Goal: Information Seeking & Learning: Find specific fact

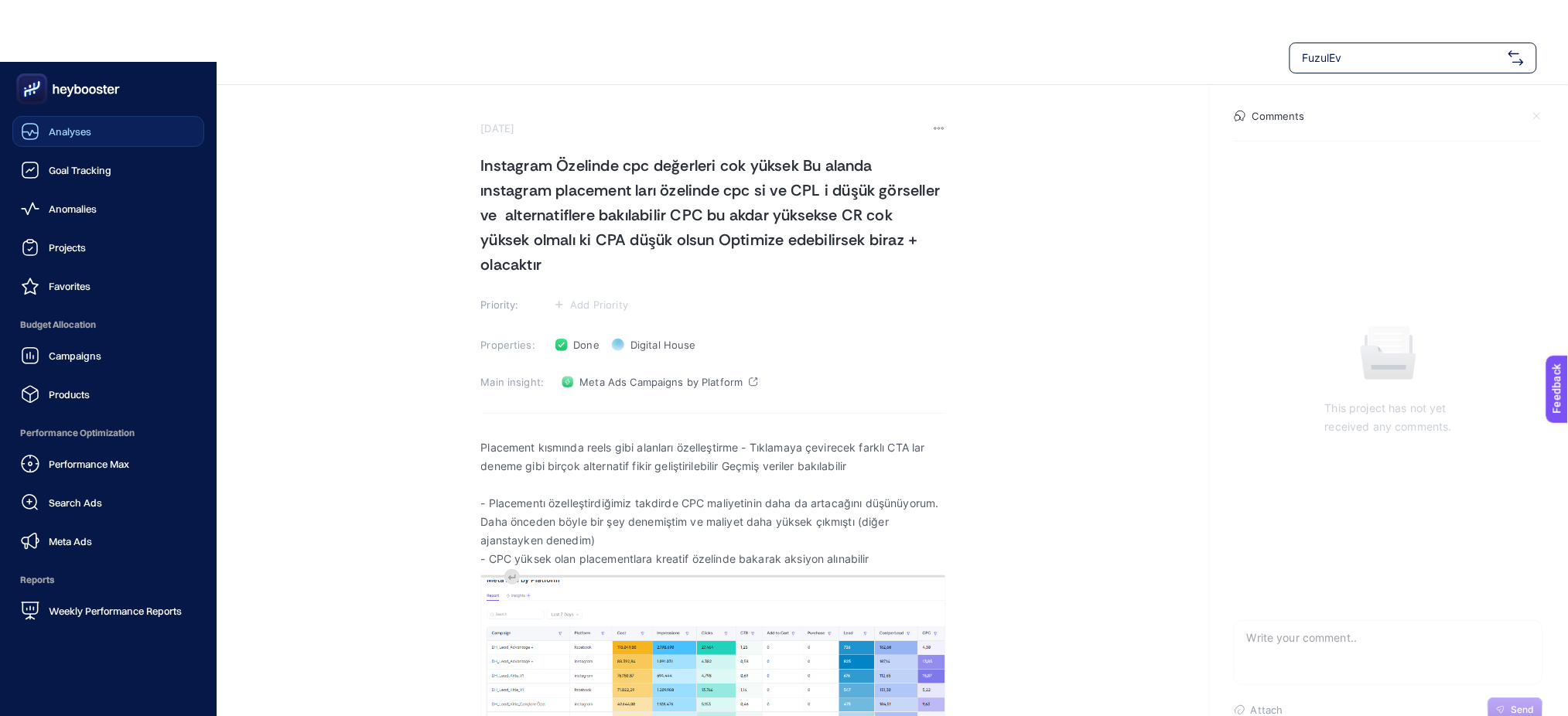
click at [62, 138] on div "Analyses" at bounding box center [56, 131] width 70 height 18
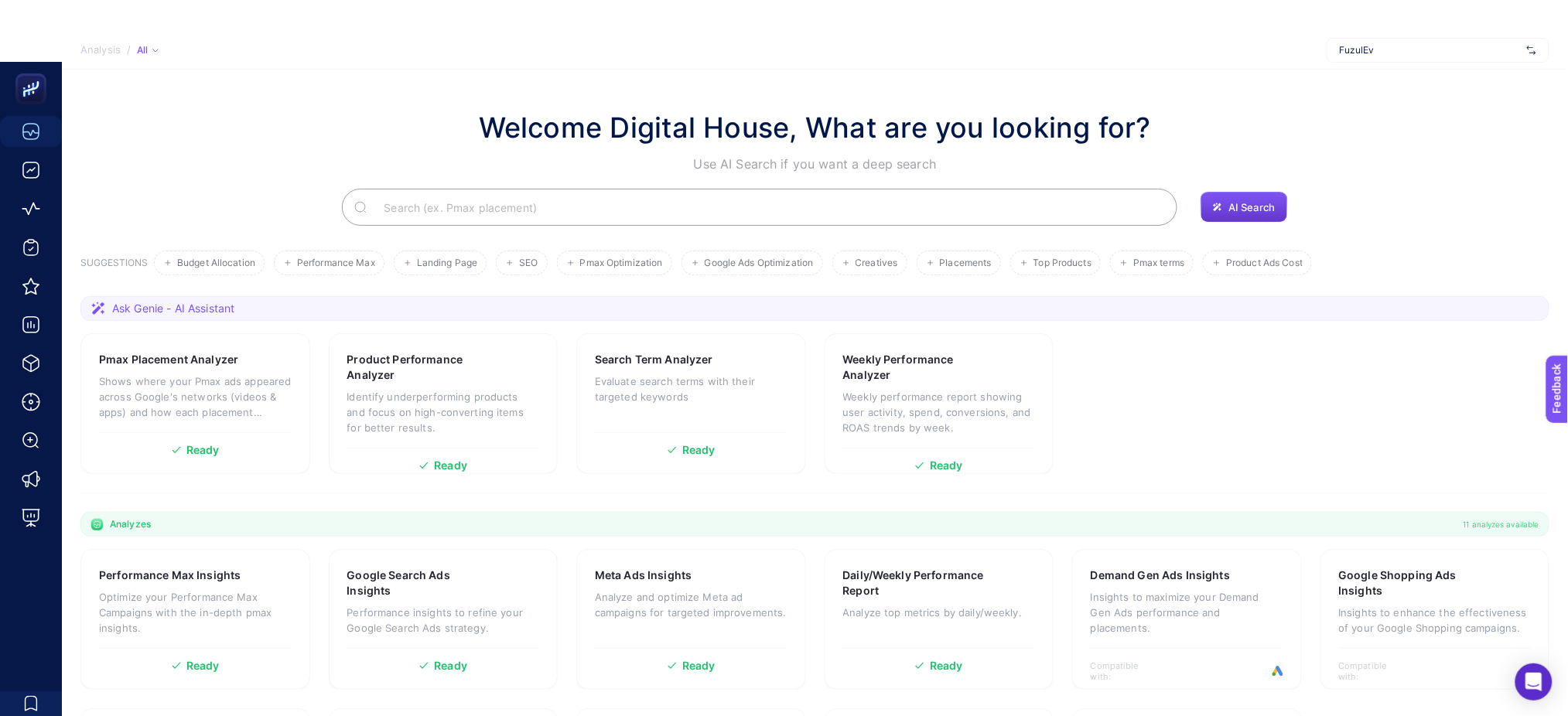
click at [1232, 194] on button "AI Search" at bounding box center [1243, 207] width 87 height 31
click at [1221, 212] on button "AI Search" at bounding box center [1243, 207] width 87 height 31
click at [848, 204] on input "Search" at bounding box center [768, 207] width 793 height 43
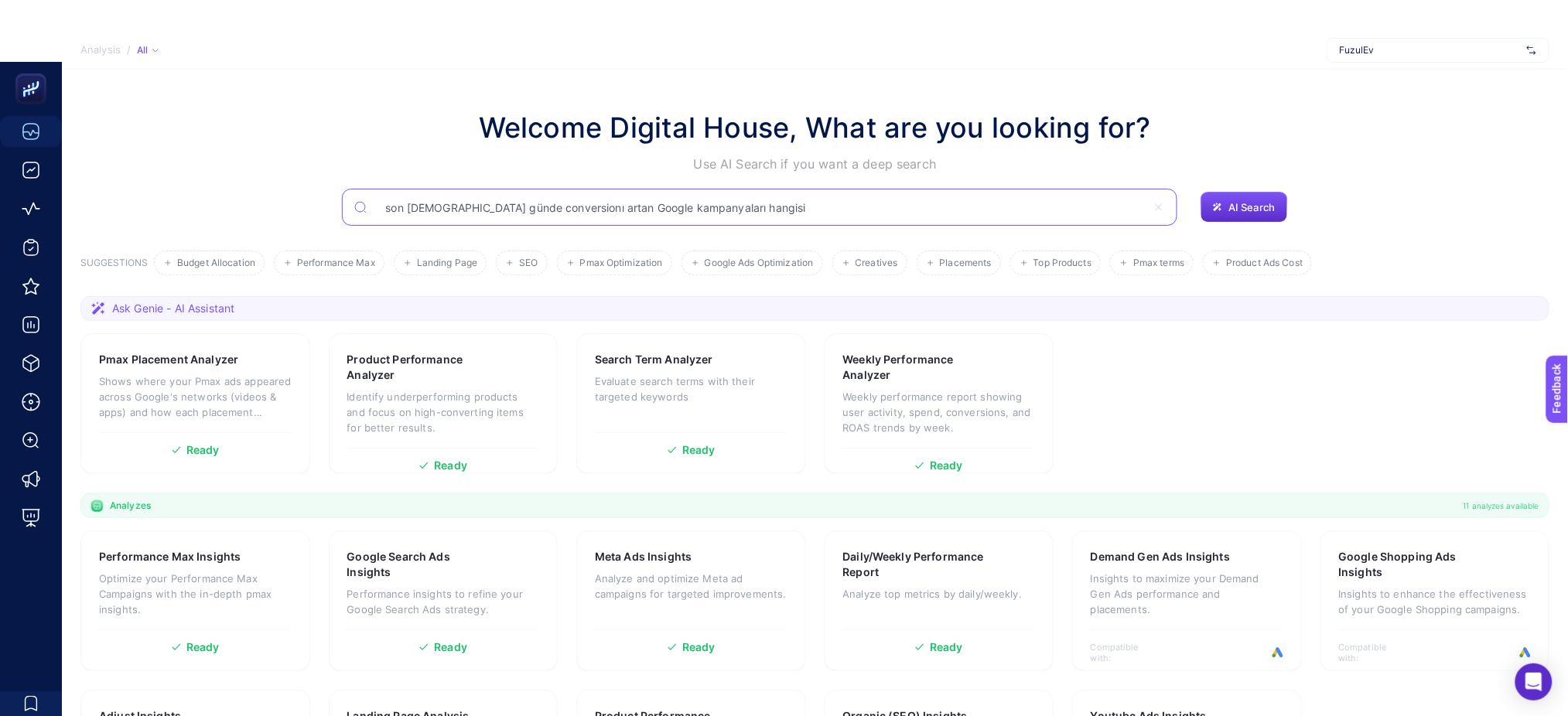
type input "son [DEMOGRAPHIC_DATA] günde conversionı artan Google kampanyaları hangisi"
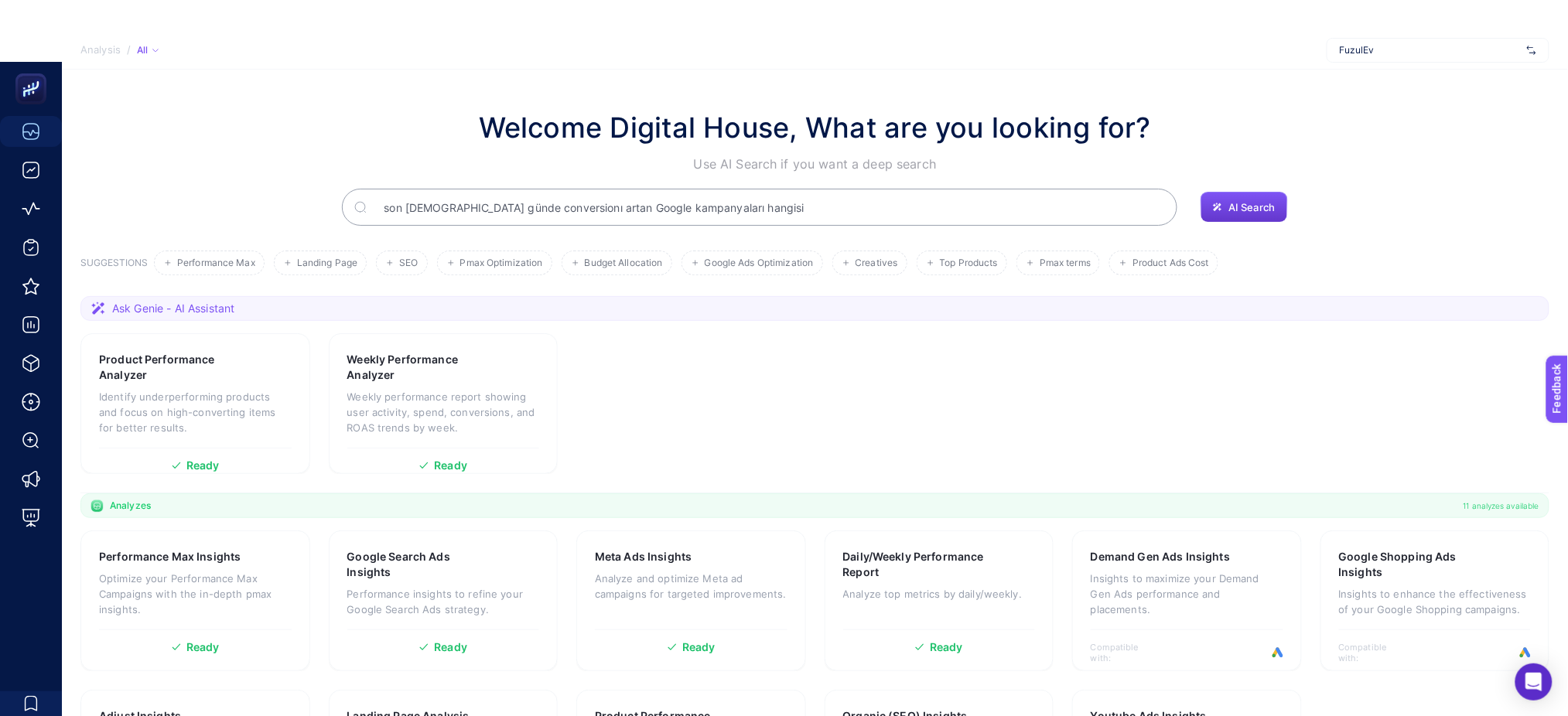
click at [1271, 204] on span "AI Search" at bounding box center [1251, 207] width 47 height 12
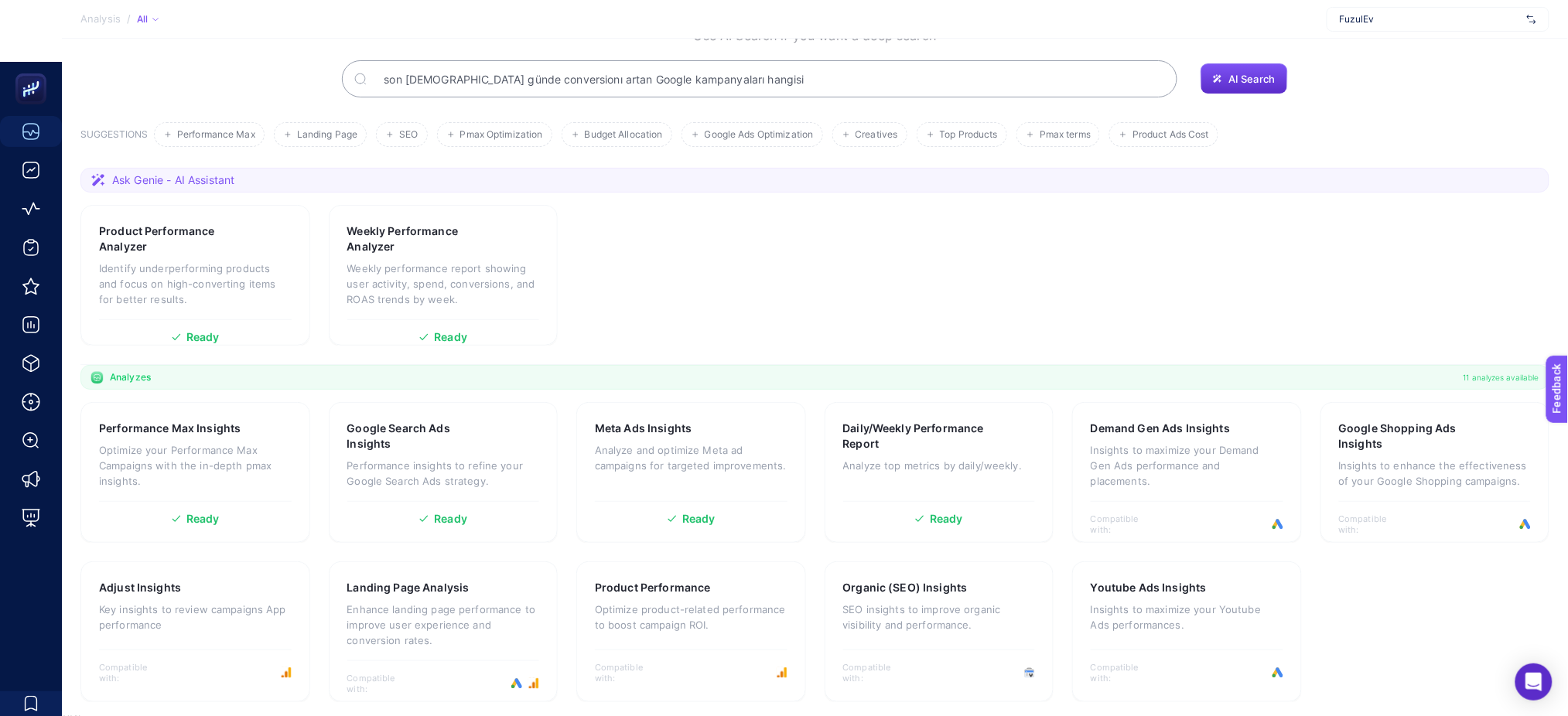
scroll to position [103, 0]
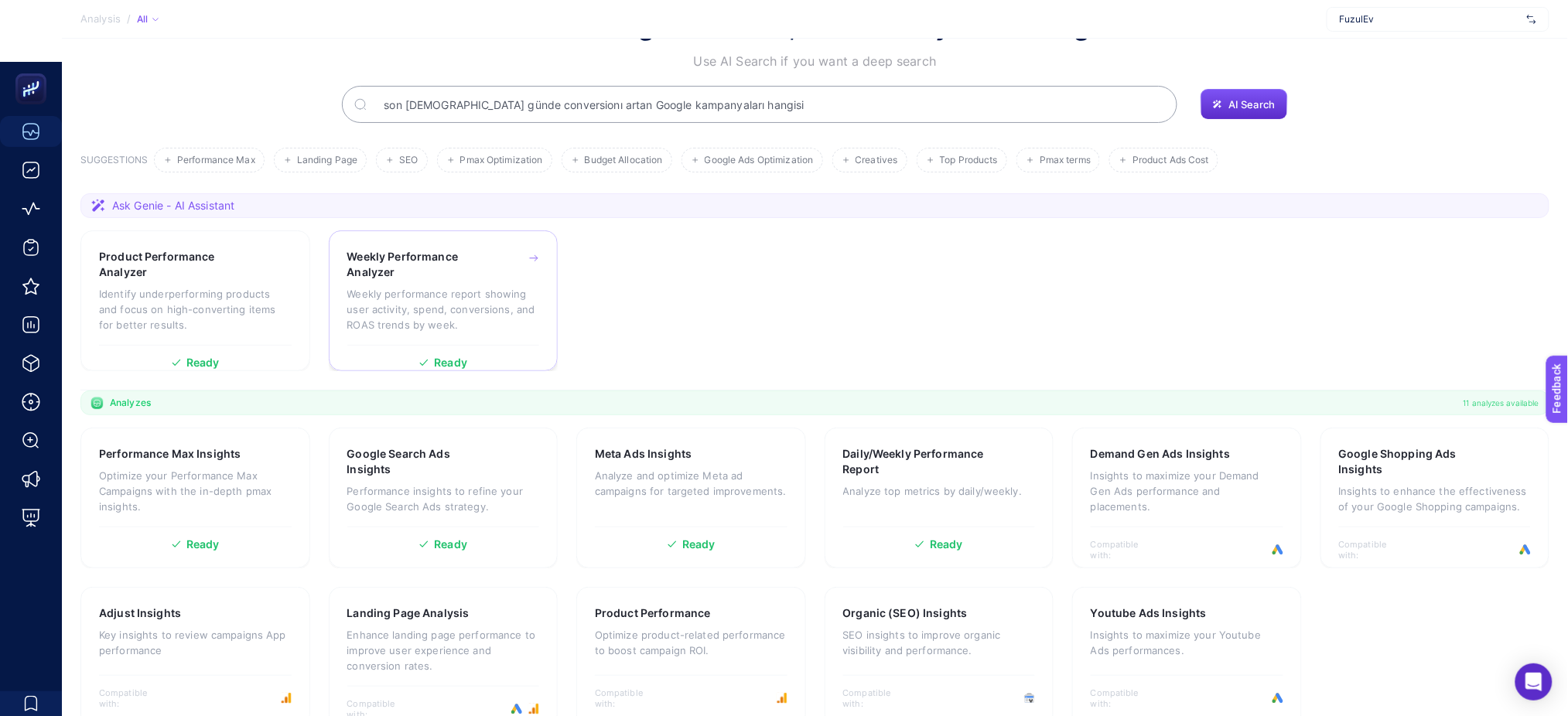
click at [430, 278] on h3 "Weekly Performance Analyzer" at bounding box center [419, 264] width 144 height 31
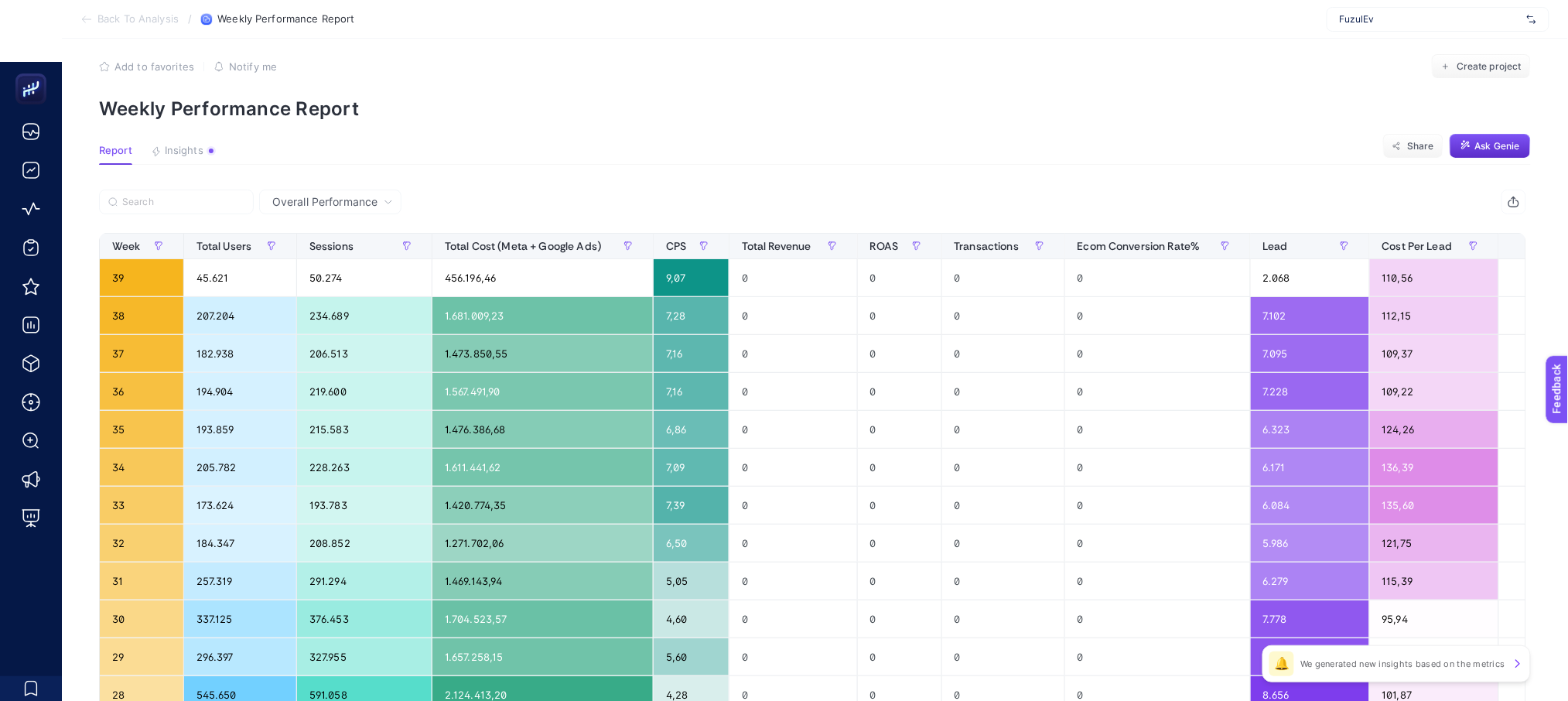
scroll to position [103, 0]
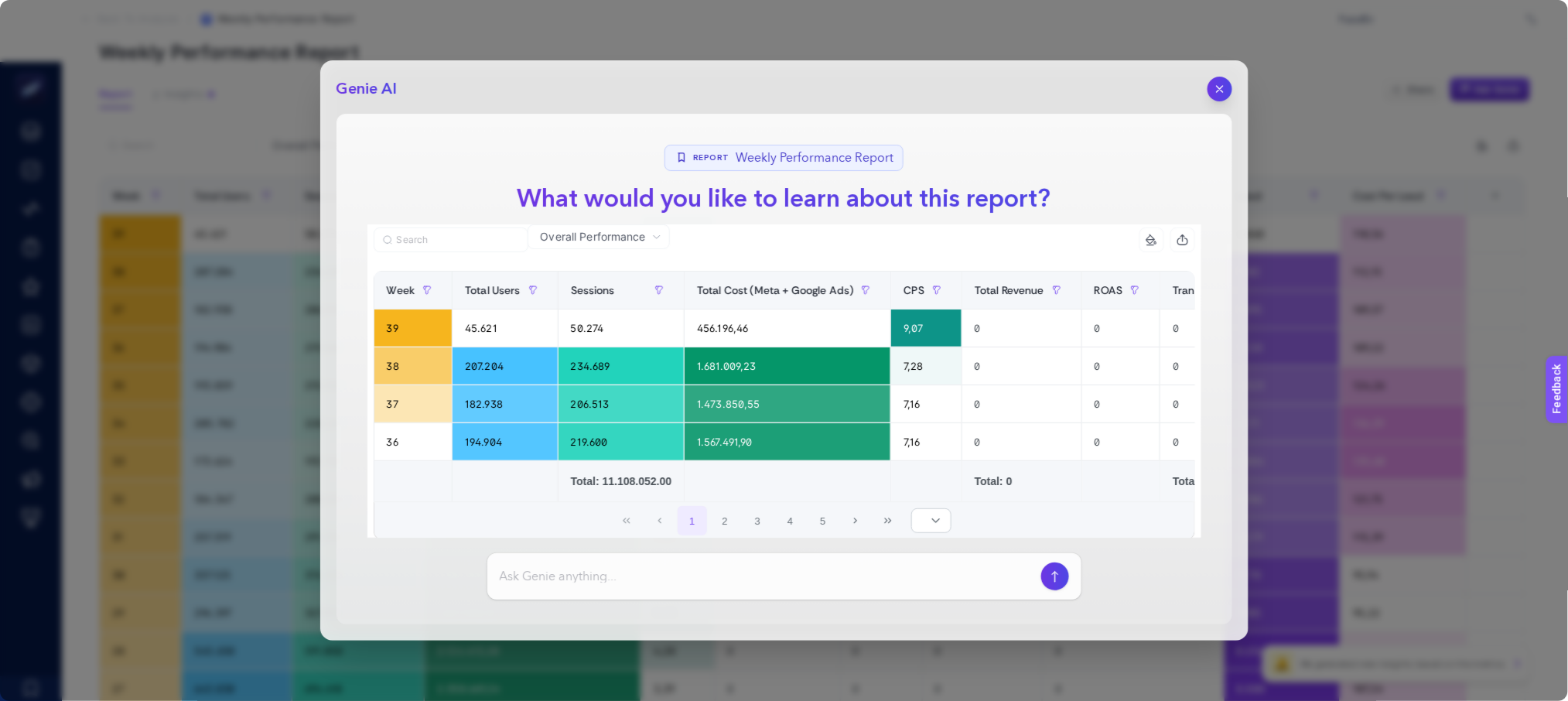
click at [716, 568] on input at bounding box center [767, 576] width 535 height 18
click at [1232, 75] on div "Genie AI Report Weekly Performance Report What would you like to learn about th…" at bounding box center [784, 350] width 928 height 580
click at [1200, 89] on header "Genie AI" at bounding box center [784, 89] width 896 height 25
click at [1208, 84] on button "button" at bounding box center [1220, 89] width 26 height 26
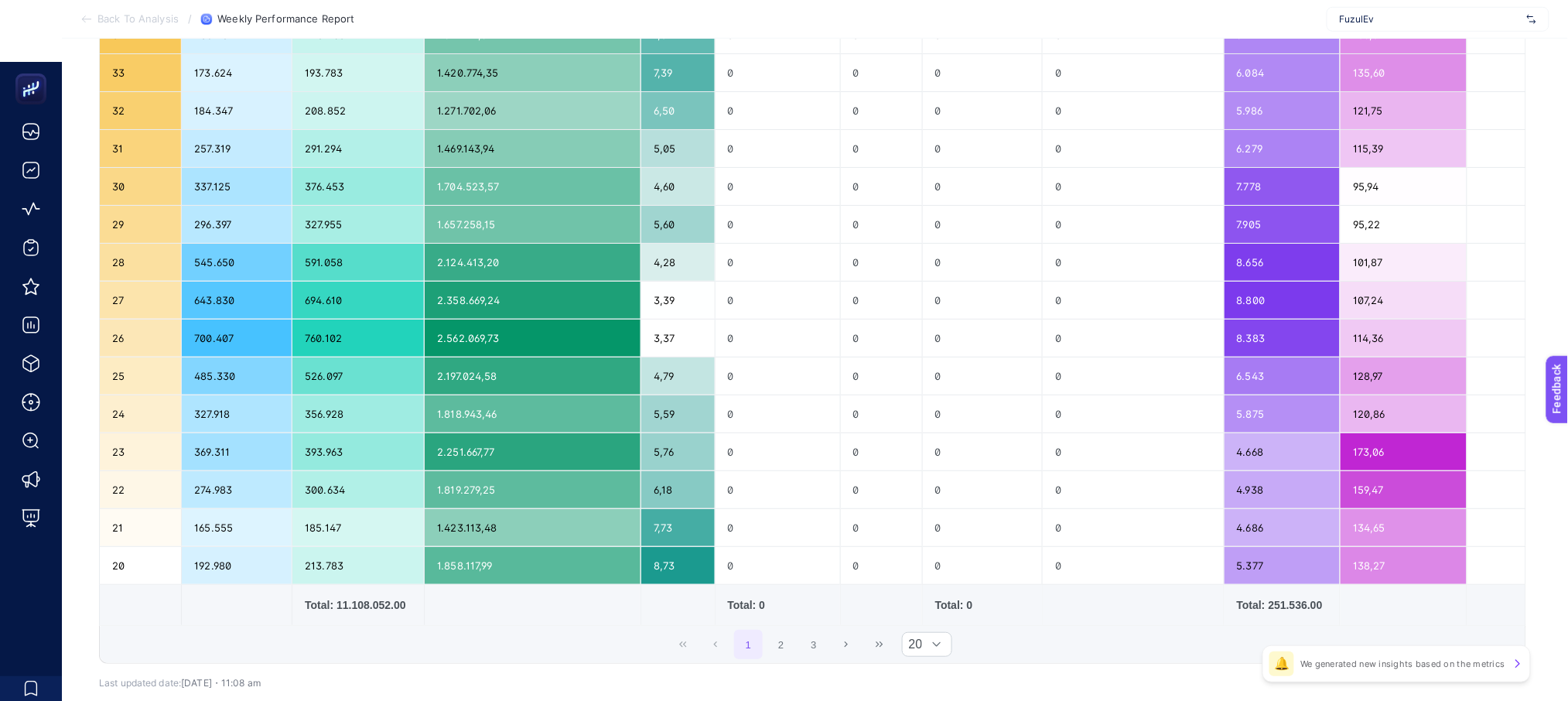
scroll to position [0, 0]
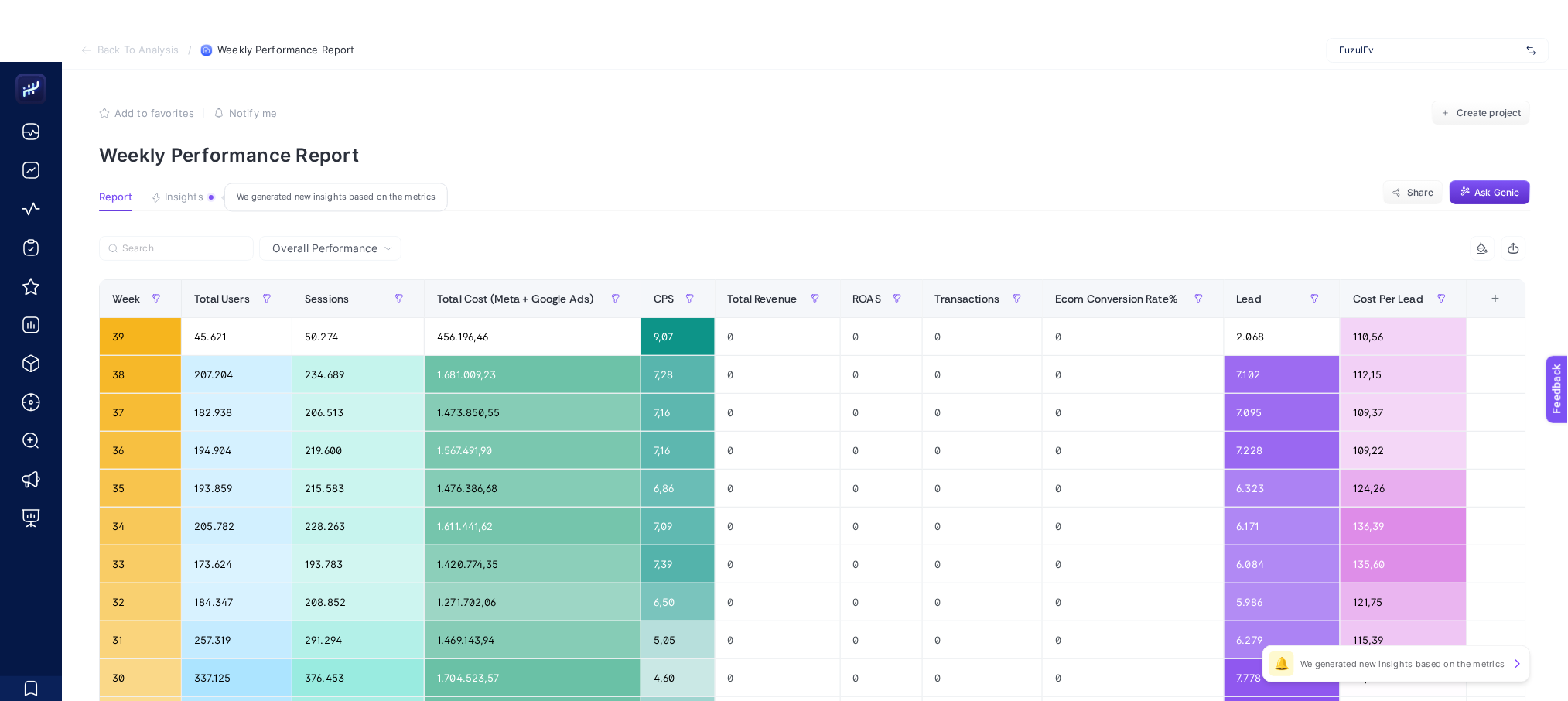
click at [179, 202] on span "Insights" at bounding box center [184, 197] width 39 height 12
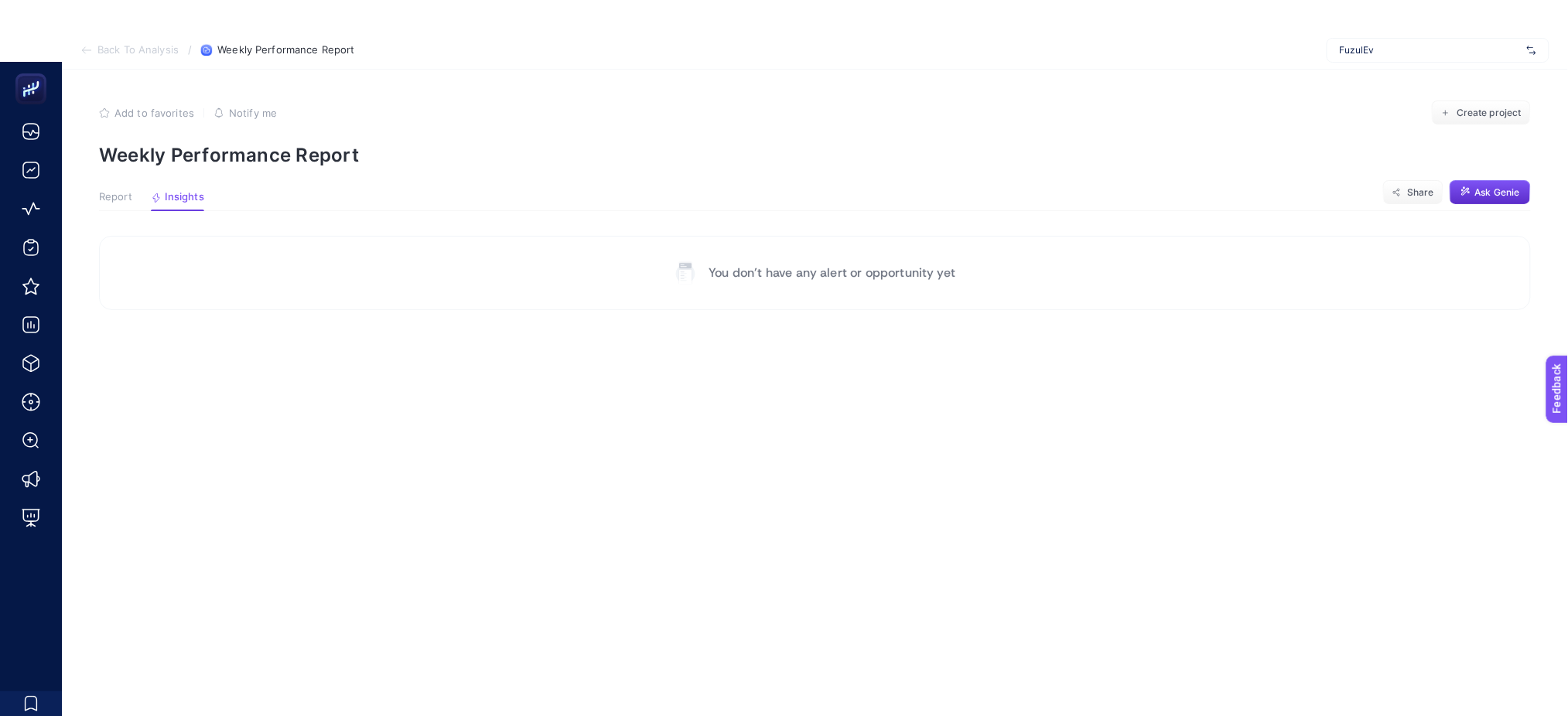
click at [121, 192] on span "Report" at bounding box center [116, 197] width 33 height 12
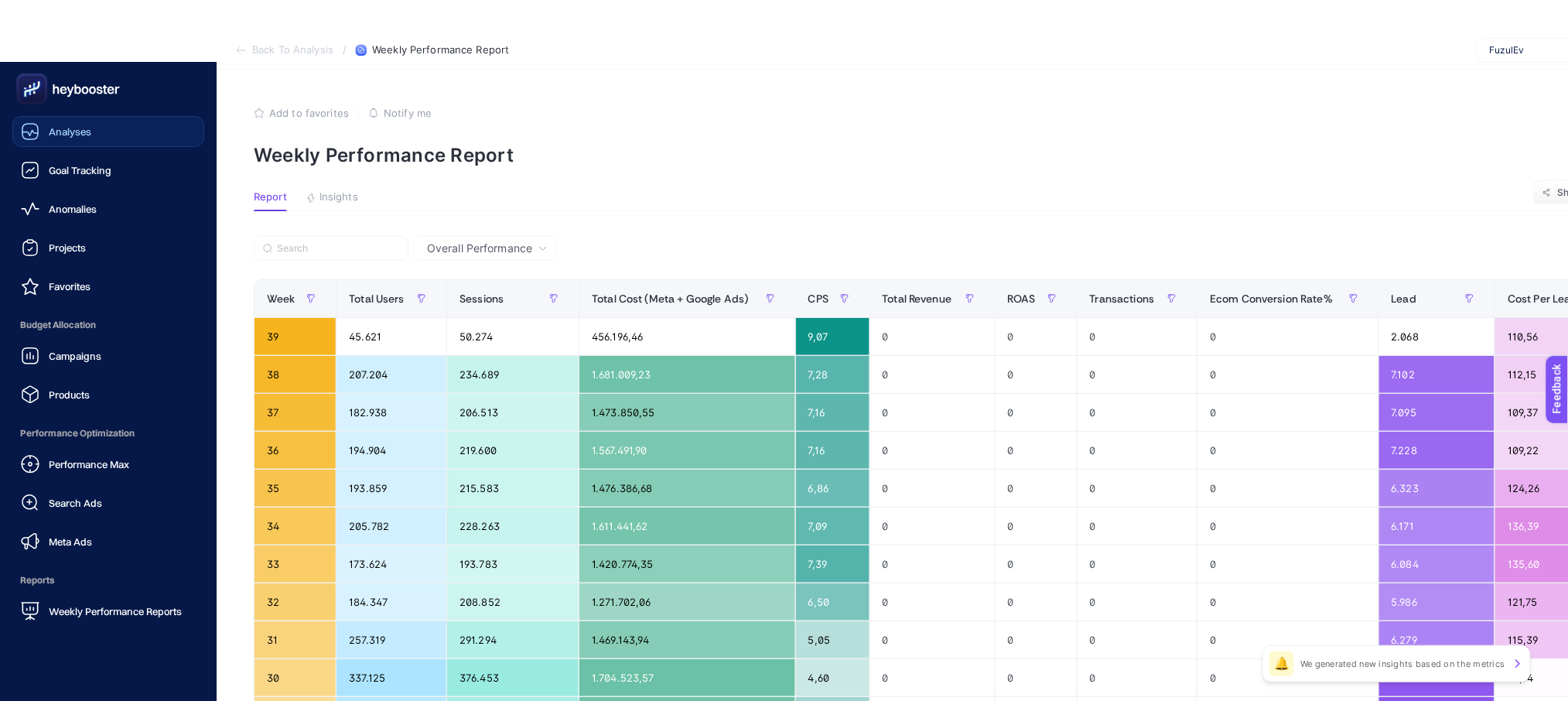
click at [28, 132] on icon at bounding box center [31, 133] width 16 height 5
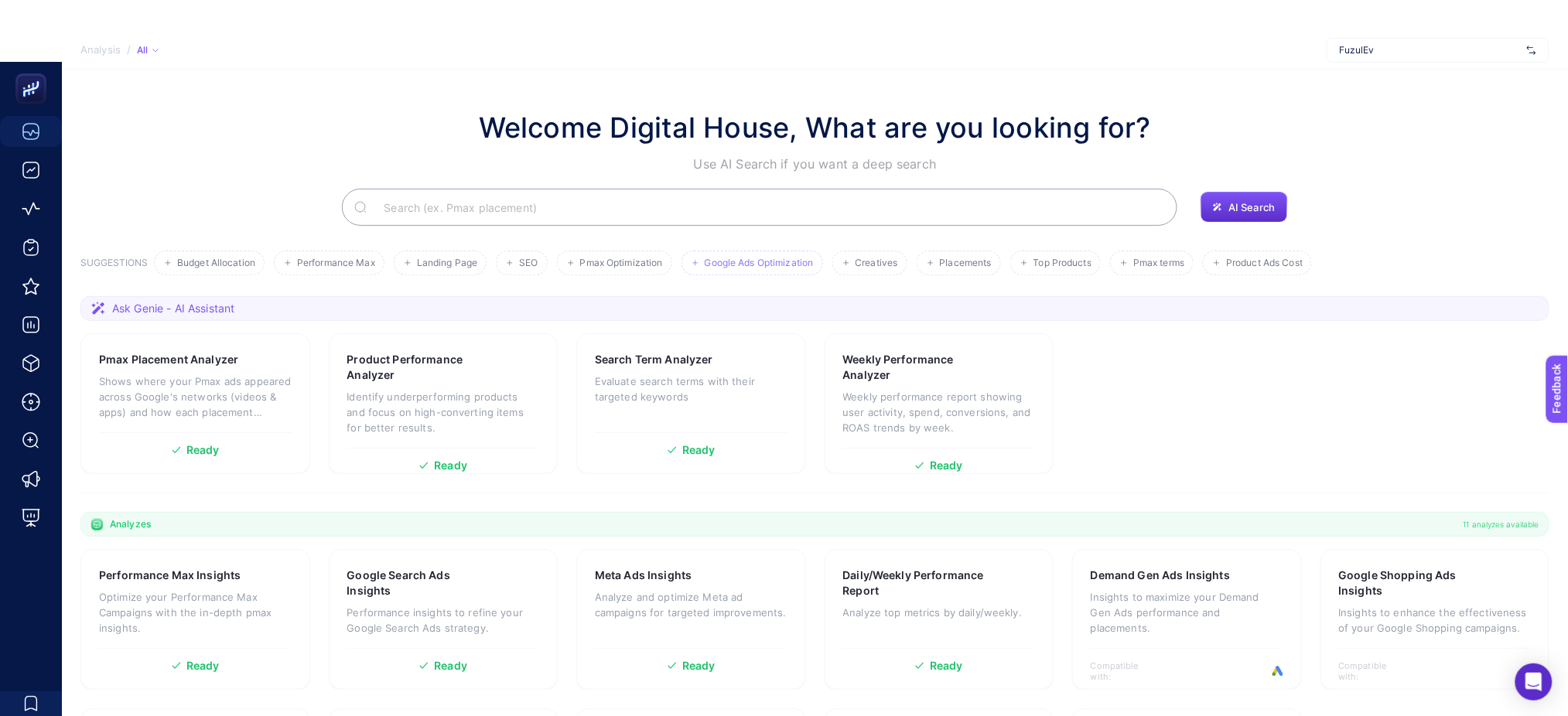
click at [742, 259] on span "Google Ads Optimization" at bounding box center [759, 263] width 109 height 11
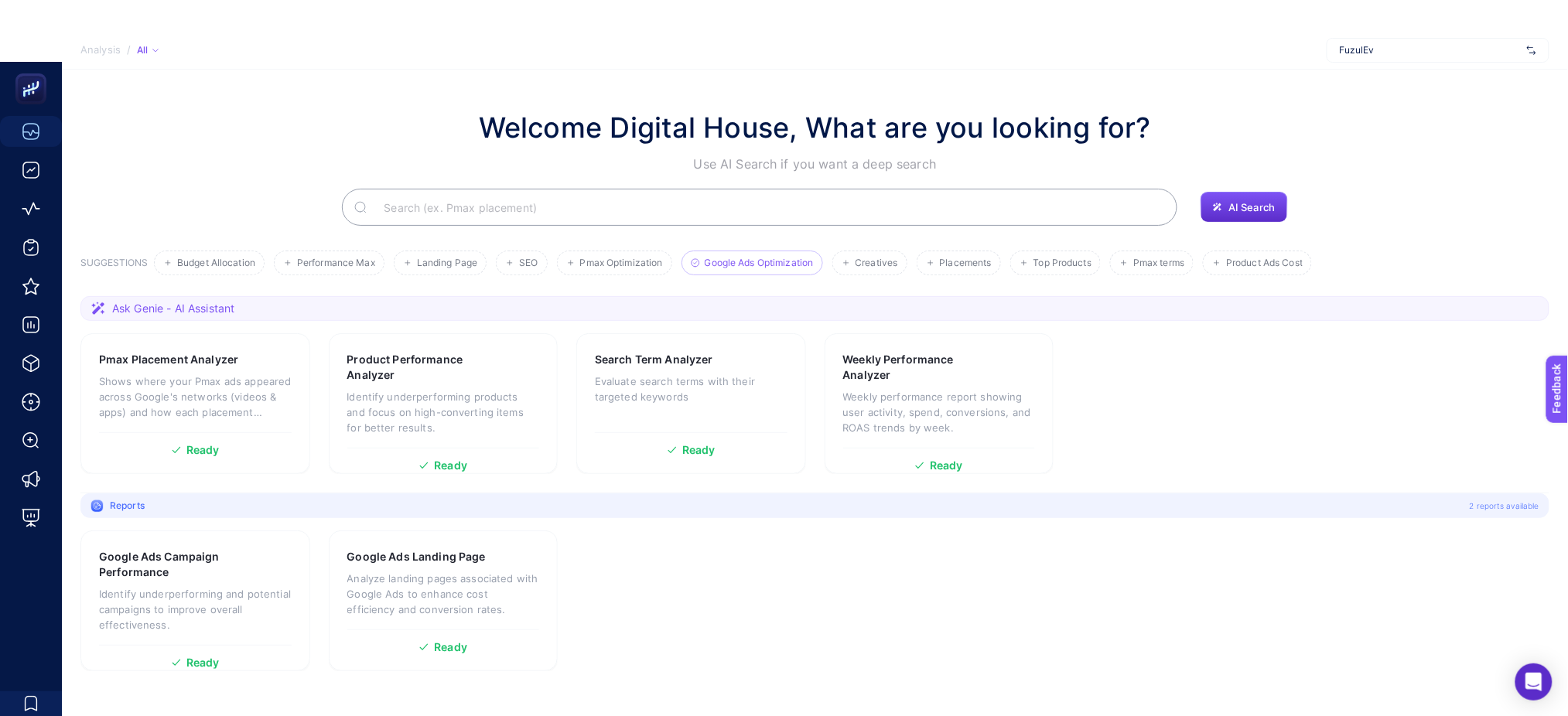
click at [742, 259] on span "Google Ads Optimization" at bounding box center [759, 263] width 109 height 11
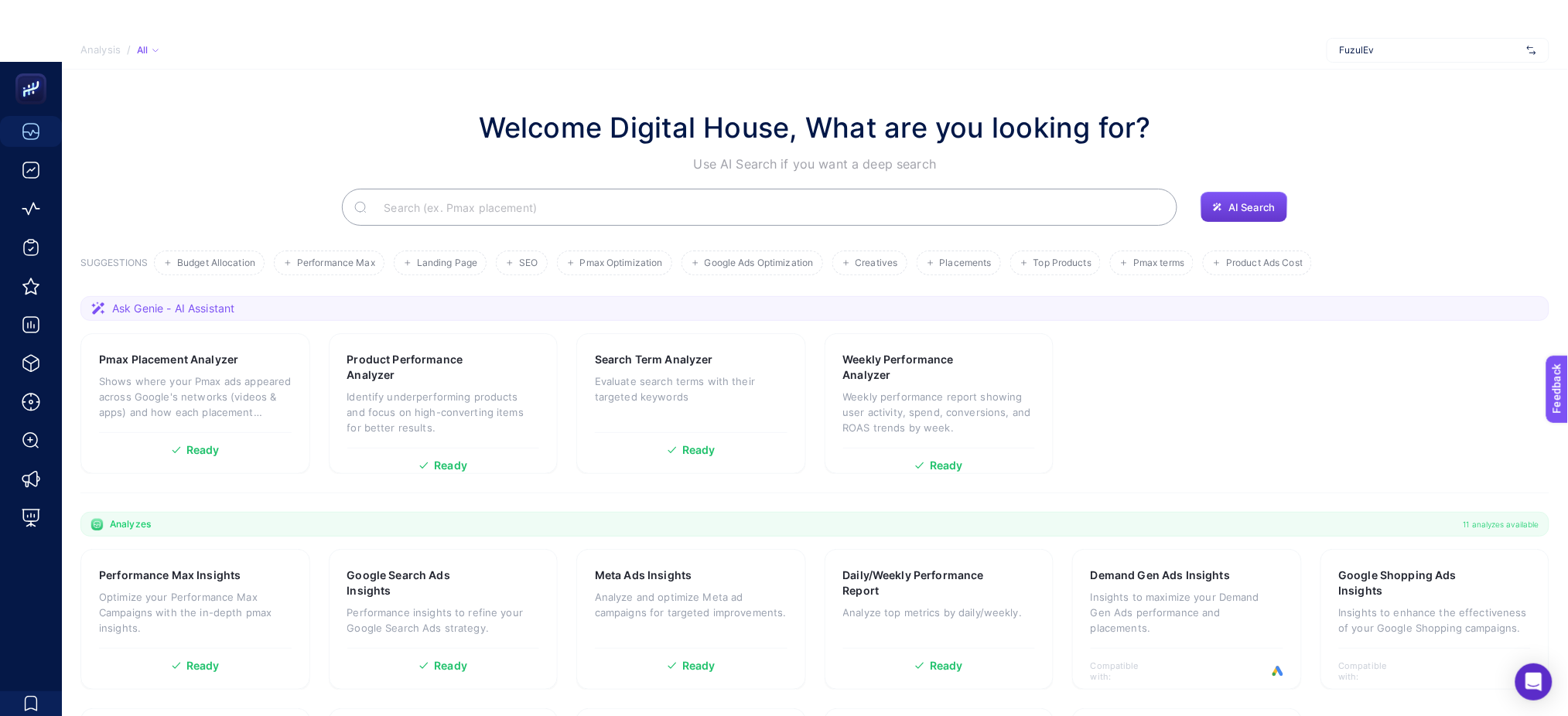
click at [1228, 207] on button "AI Search" at bounding box center [1243, 207] width 87 height 31
click at [1291, 195] on div "AI Search" at bounding box center [815, 207] width 1469 height 37
click at [1278, 198] on button "AI Search" at bounding box center [1243, 207] width 87 height 31
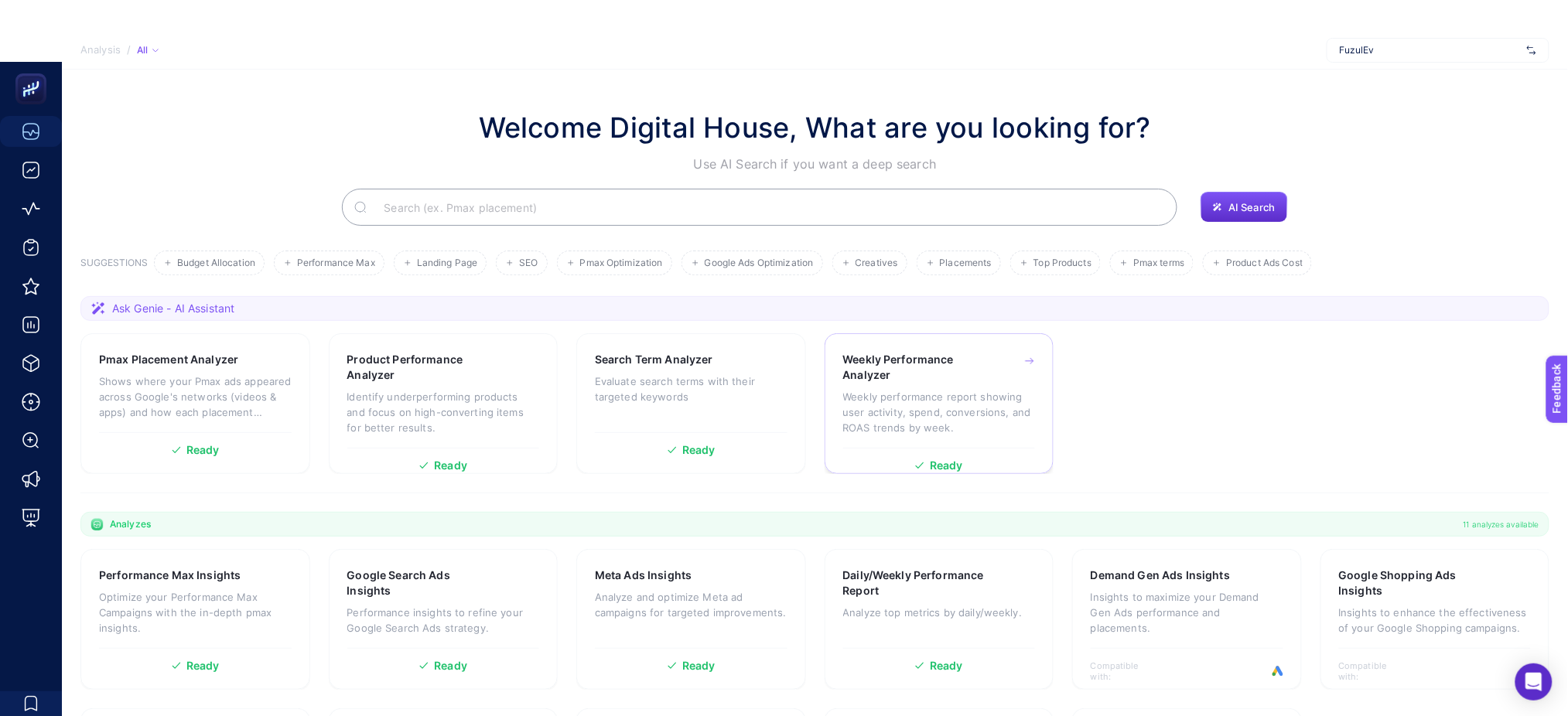
click at [951, 389] on p "Weekly performance report showing user activity, spend, conversions, and ROAS t…" at bounding box center [939, 412] width 192 height 47
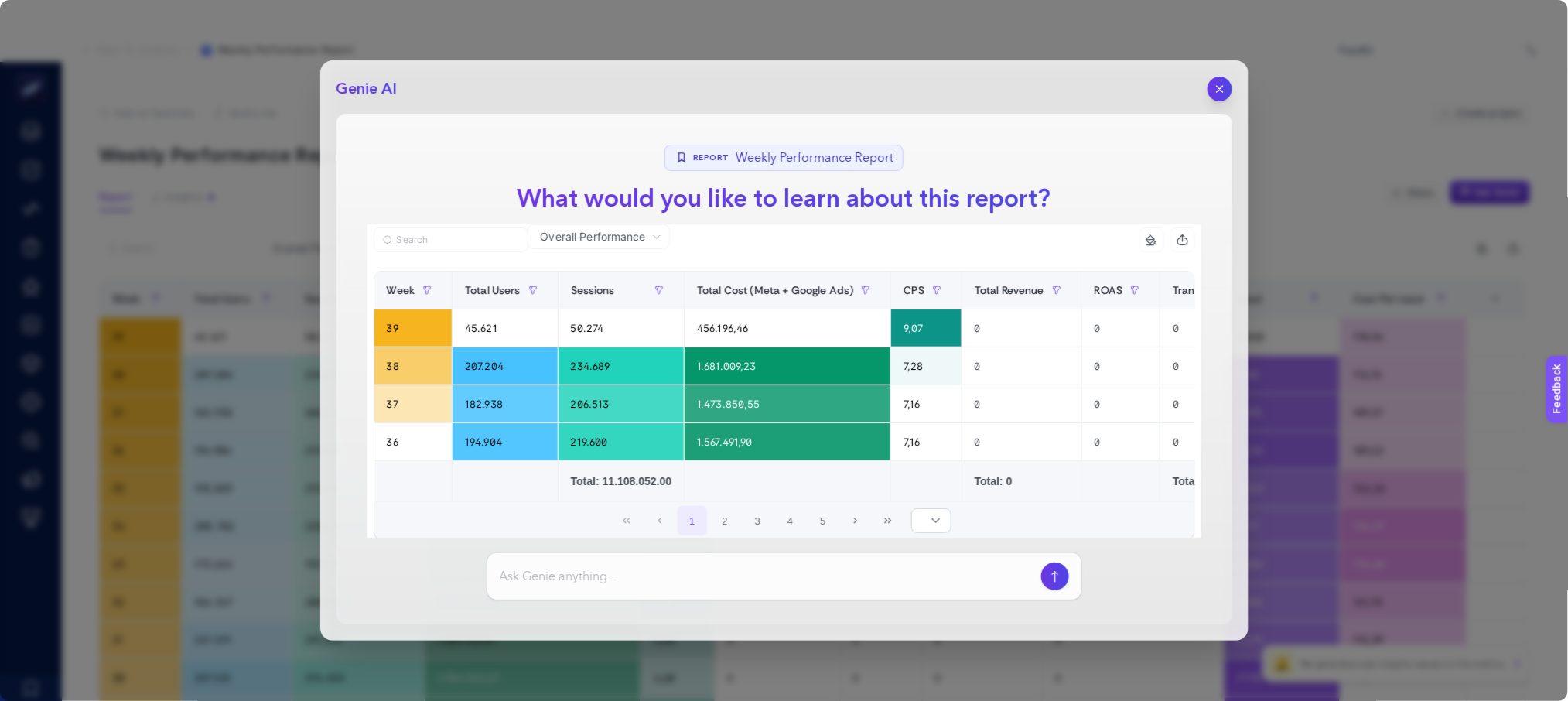
click at [714, 556] on div at bounding box center [784, 576] width 594 height 46
click at [715, 575] on input at bounding box center [767, 576] width 535 height 18
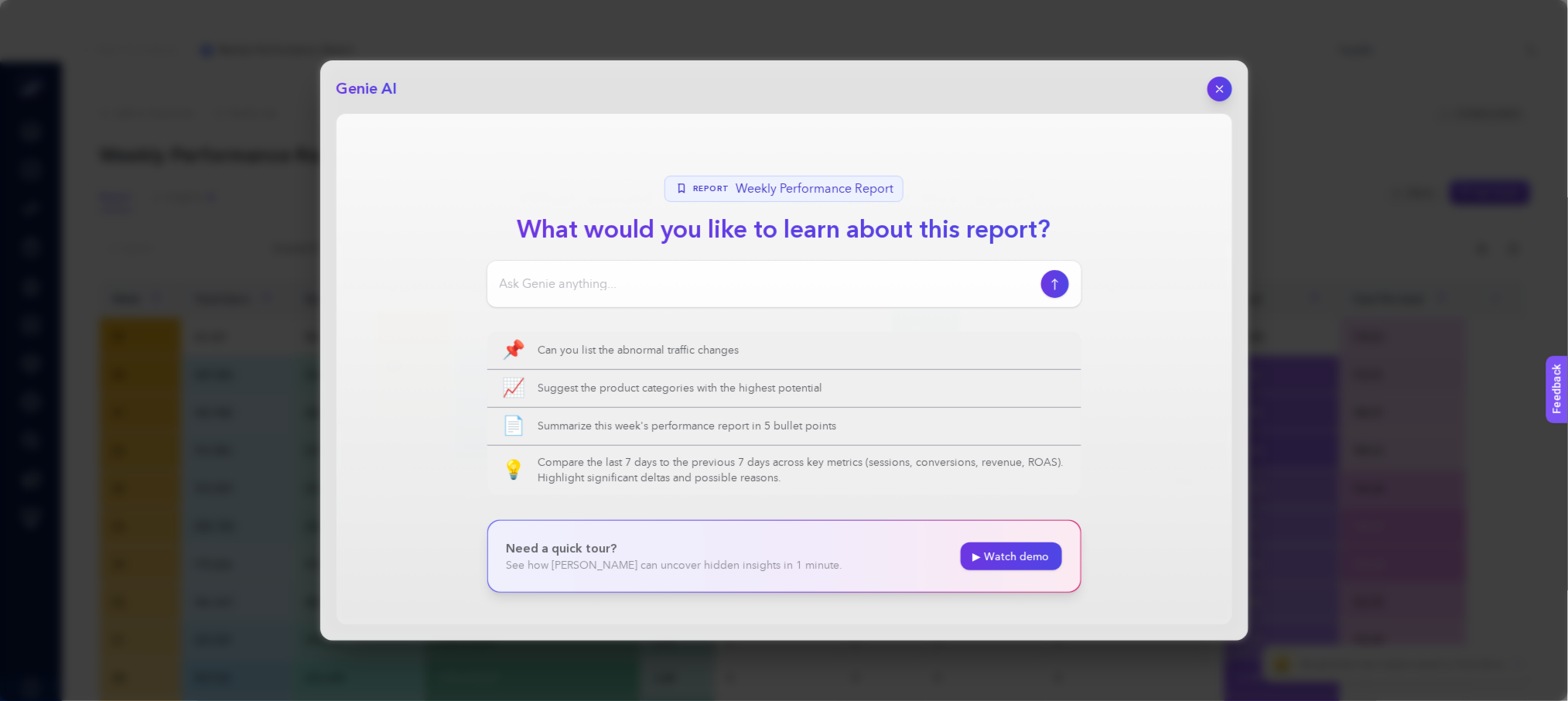
click at [775, 298] on div at bounding box center [784, 283] width 594 height 46
click at [1122, 515] on section "Report Weekly Performance Report What would you like to learn about this report…" at bounding box center [784, 369] width 896 height 511
click at [1043, 270] on div at bounding box center [784, 283] width 594 height 46
click at [983, 544] on link "▶ Watch demo" at bounding box center [1011, 556] width 101 height 28
click at [1234, 91] on div "Genie AI Report Weekly Performance Report What would you like to learn about th…" at bounding box center [784, 350] width 928 height 580
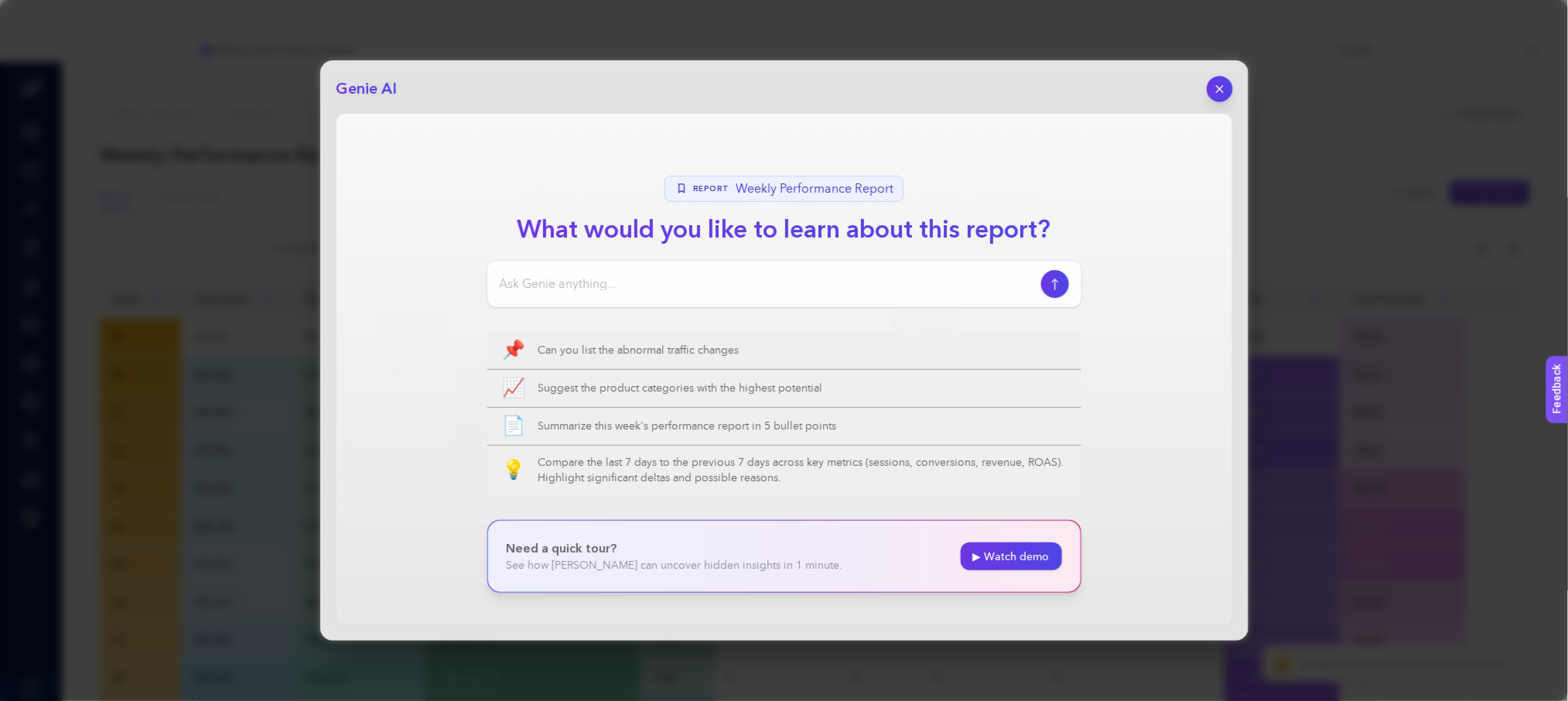
click at [1230, 90] on button "button" at bounding box center [1220, 89] width 26 height 26
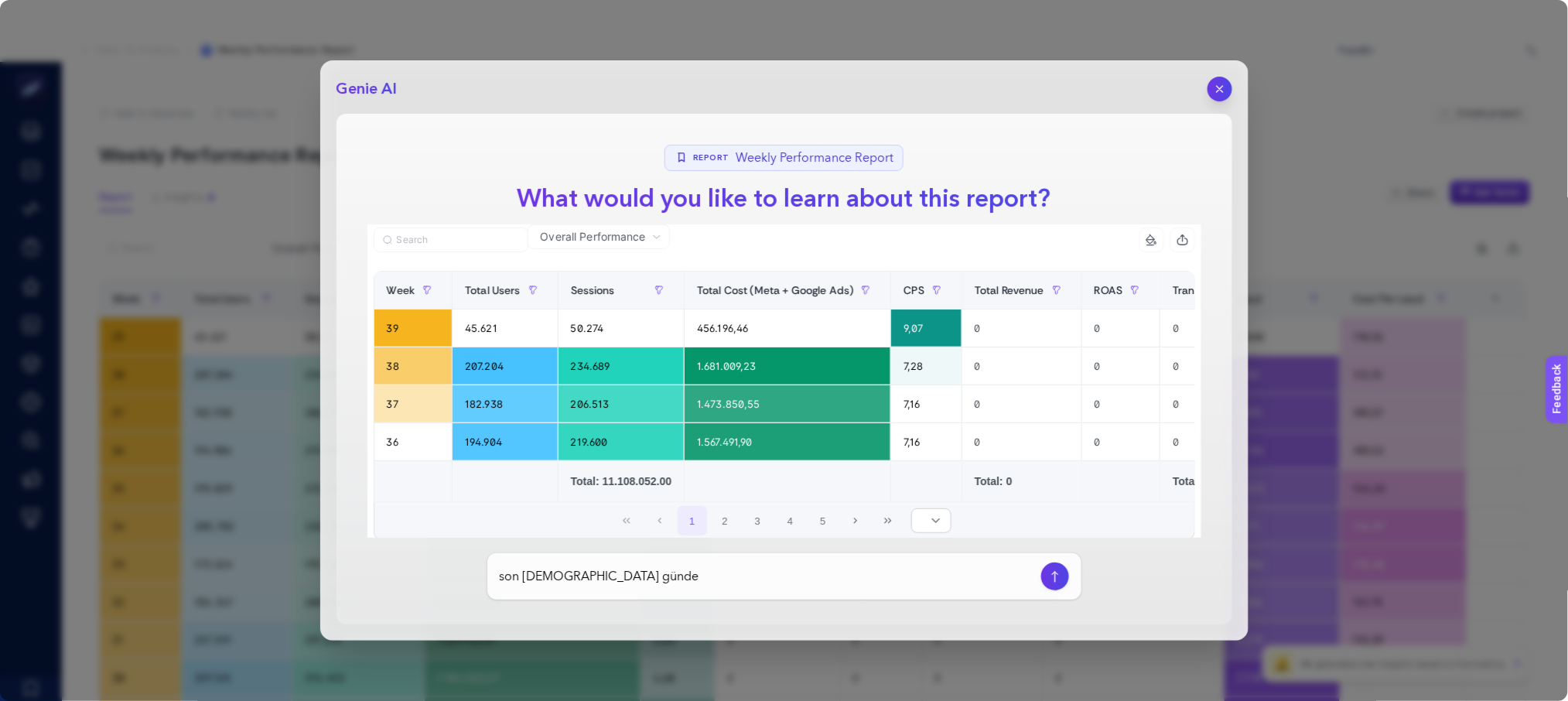
click at [719, 562] on div "son [DEMOGRAPHIC_DATA] günde" at bounding box center [784, 576] width 594 height 46
click at [701, 581] on input "son [DEMOGRAPHIC_DATA] günde" at bounding box center [767, 576] width 535 height 18
type input "son [DEMOGRAPHIC_DATA] günde conversion sayısında artış olan kampanyalar hangisi"
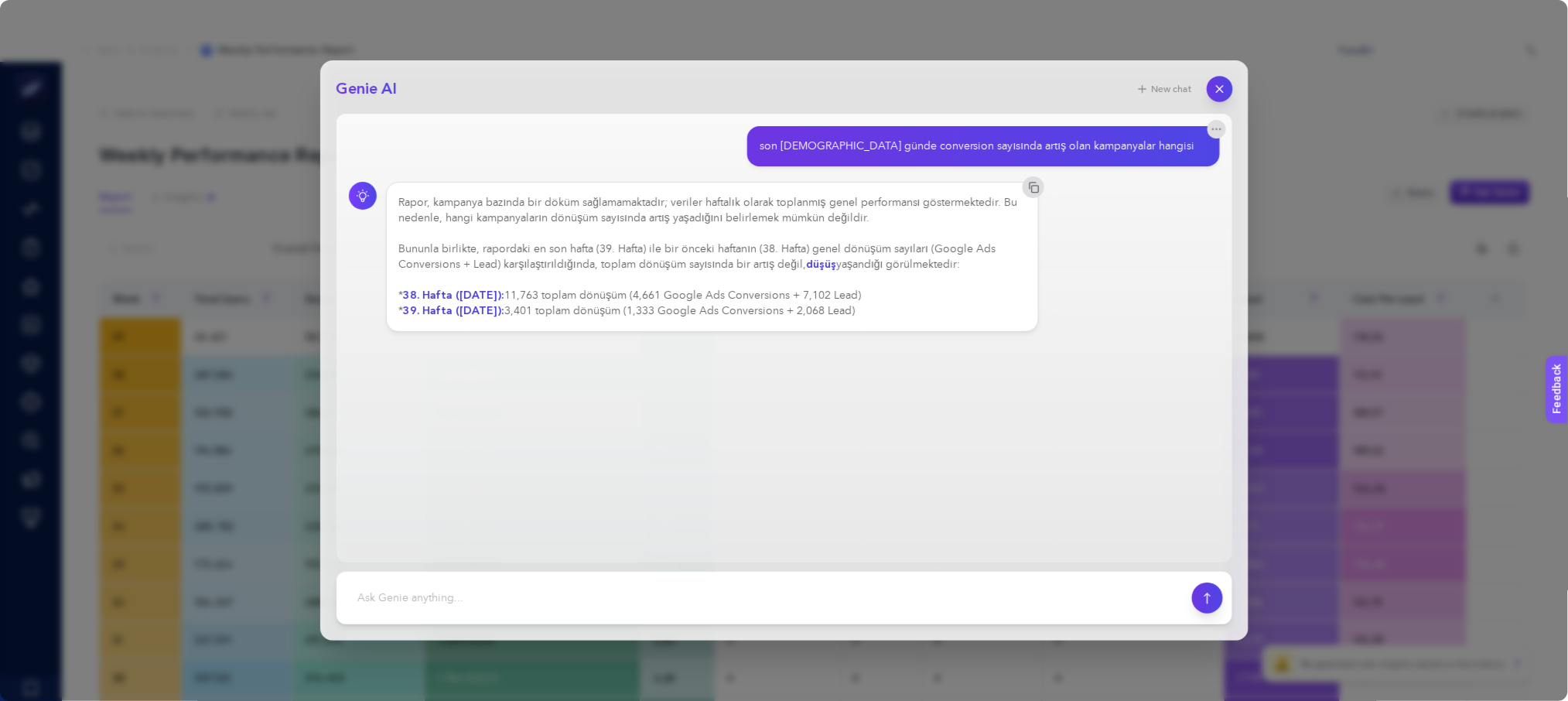
click at [1228, 86] on button "button" at bounding box center [1220, 89] width 26 height 26
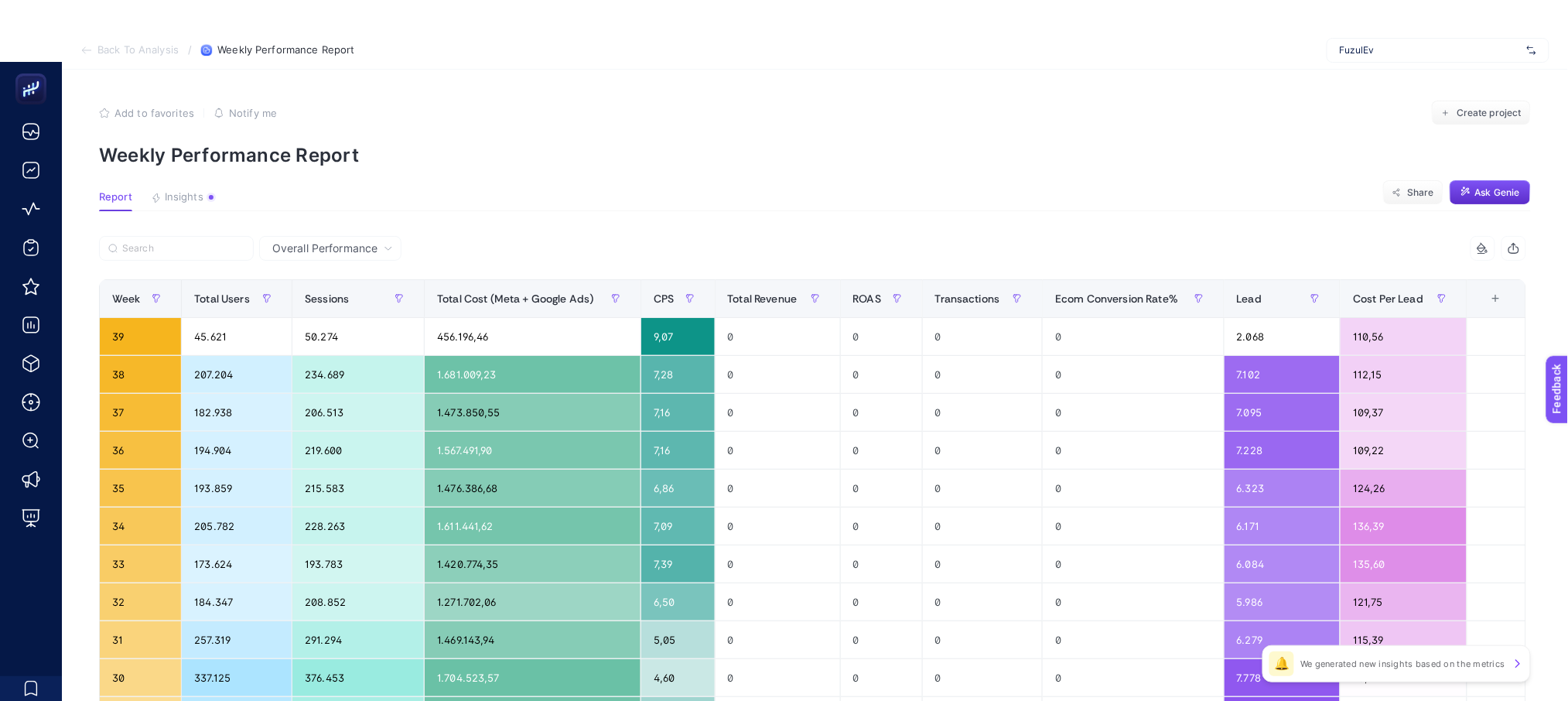
click at [94, 40] on section "Back To Analysis / Weekly Performance Report FuzulEv" at bounding box center [815, 50] width 1506 height 39
click at [101, 54] on span "Back To Analysis" at bounding box center [138, 50] width 82 height 12
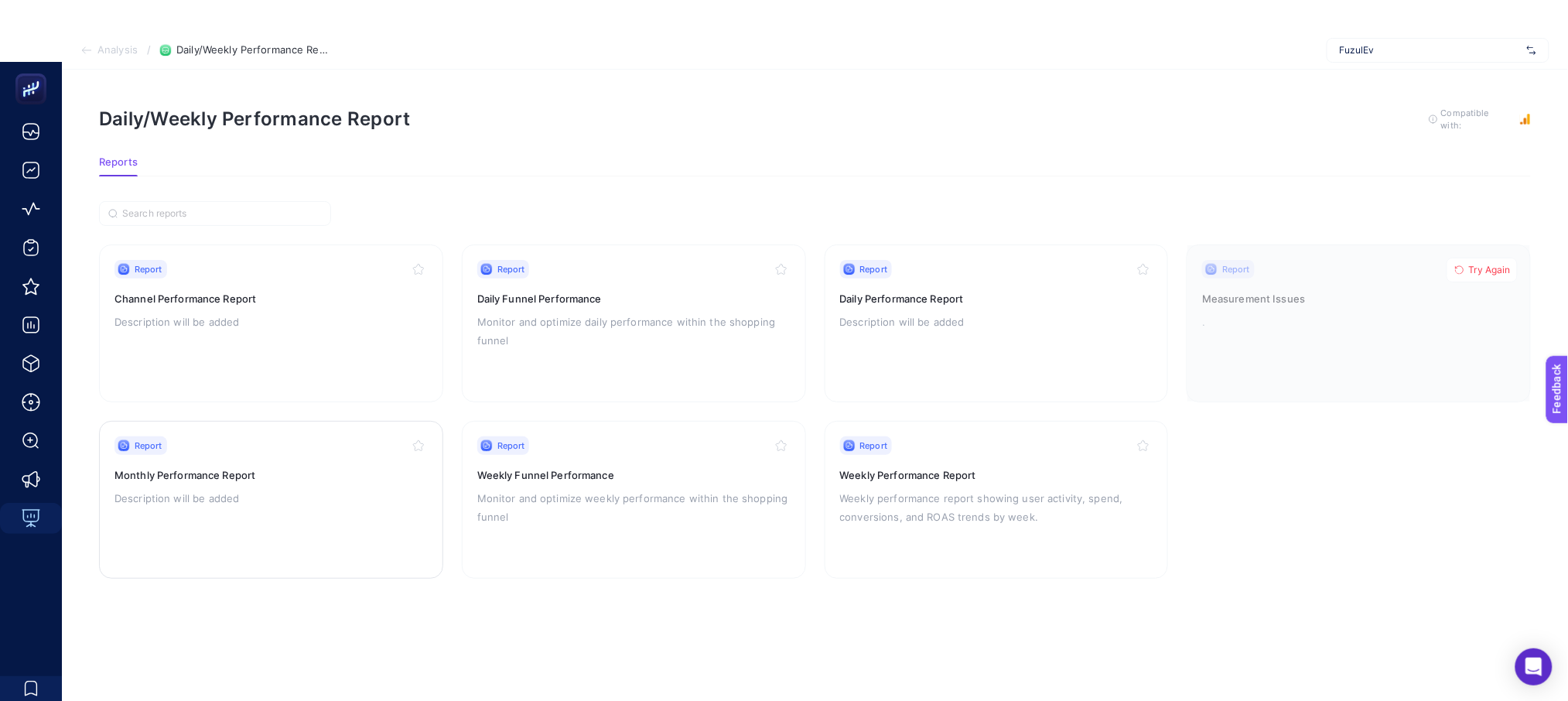
click at [290, 501] on p "Description will be added" at bounding box center [270, 497] width 313 height 18
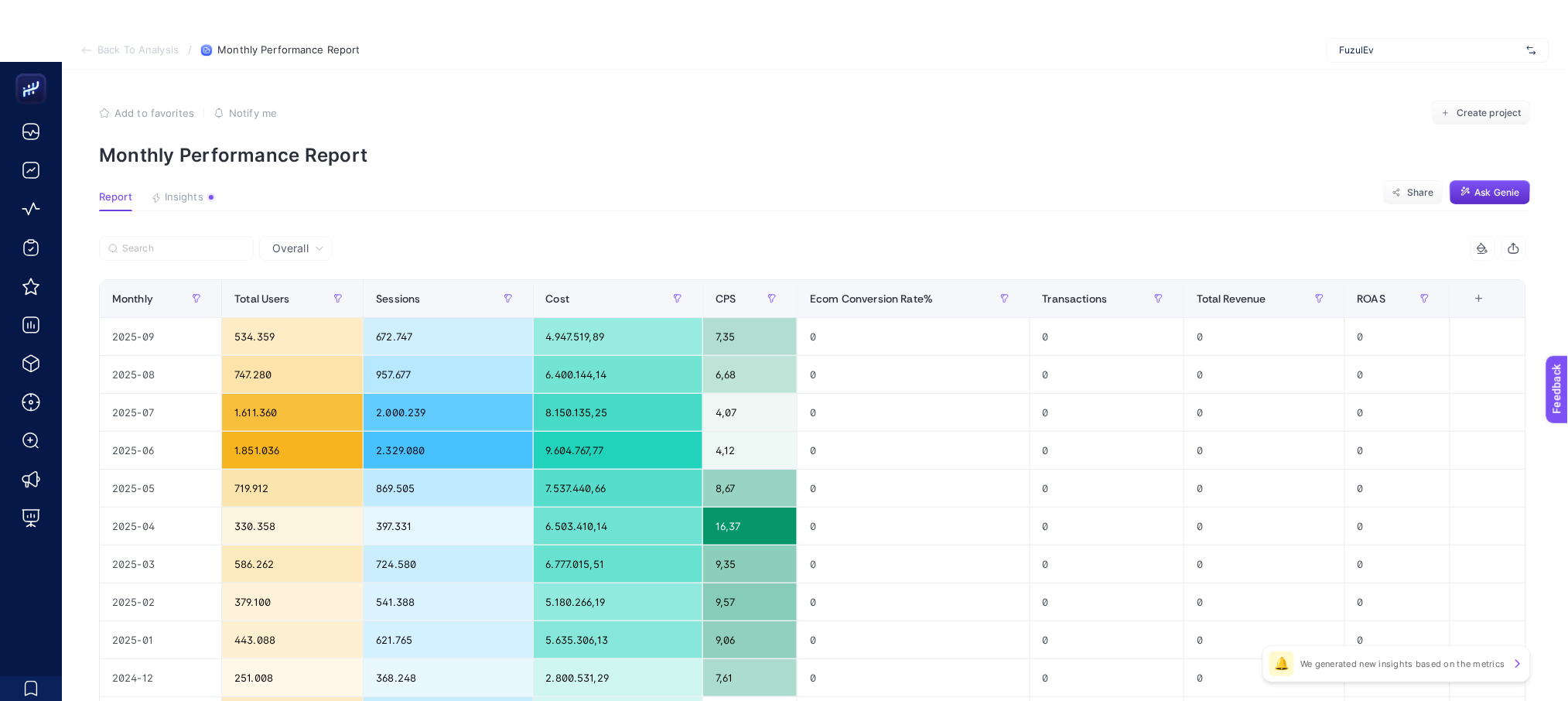
click at [89, 59] on section "Back To Analysis / Monthly Performance Report FuzulEv" at bounding box center [815, 50] width 1506 height 39
click at [89, 57] on section "Back To Analysis / Monthly Performance Report FuzulEv" at bounding box center [815, 50] width 1506 height 39
click at [89, 51] on icon at bounding box center [87, 50] width 12 height 12
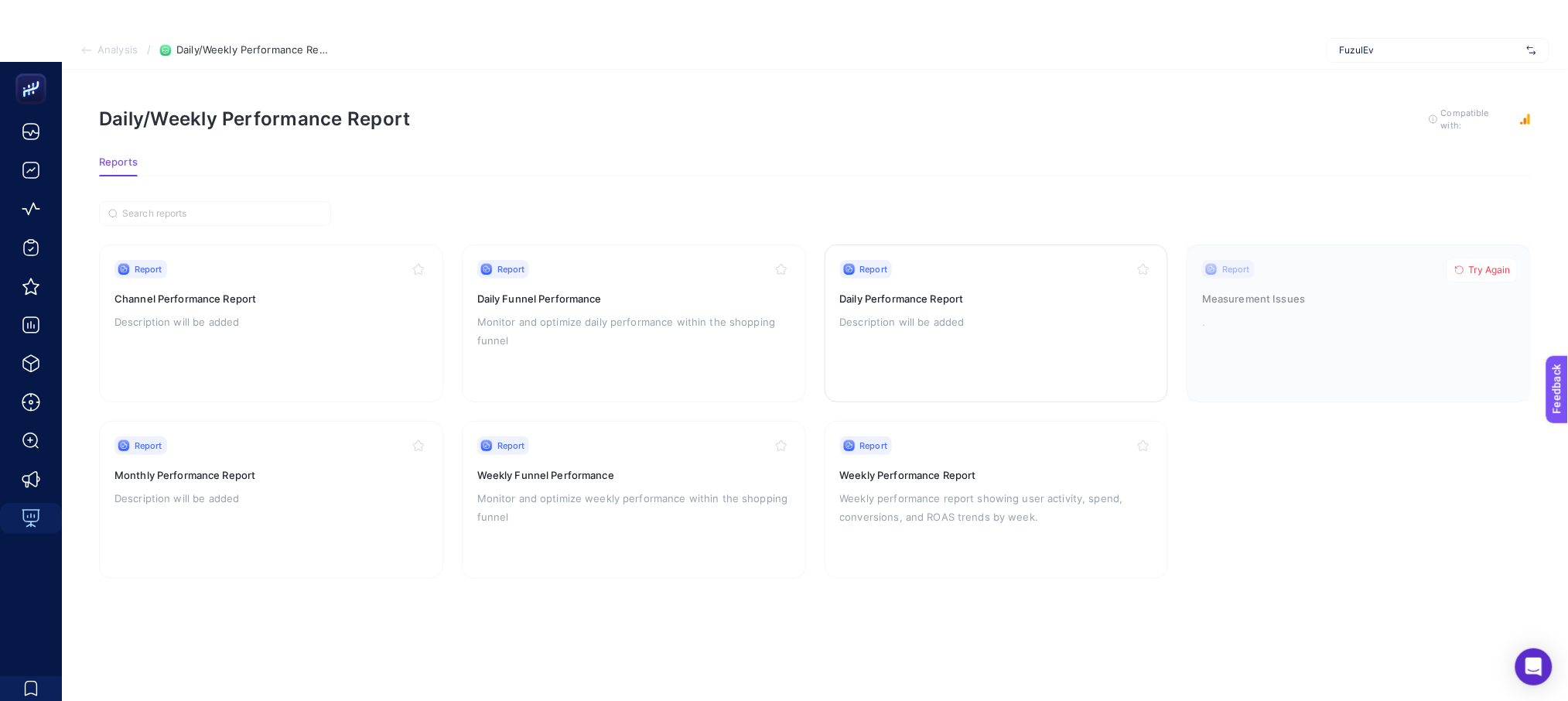
click at [994, 327] on p "Description will be added" at bounding box center [996, 321] width 313 height 18
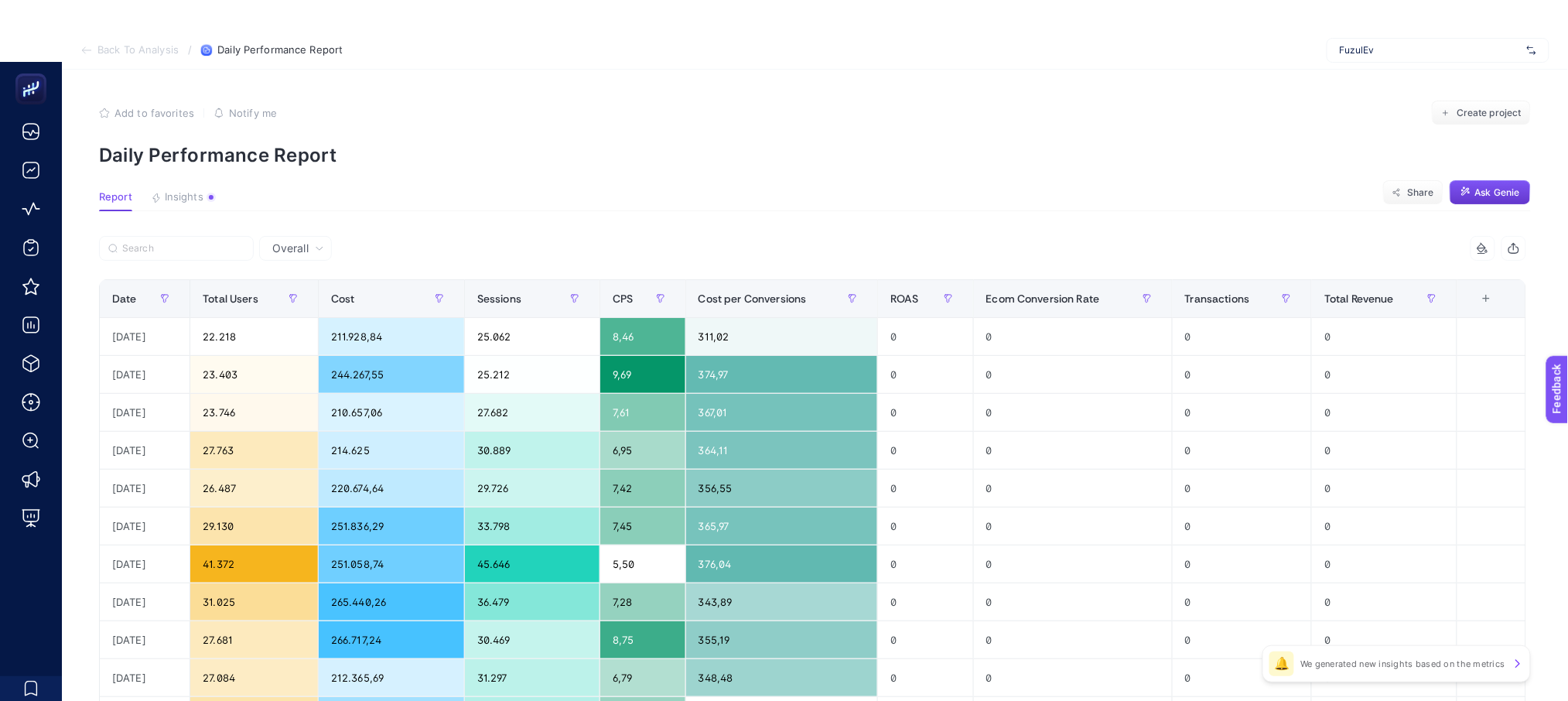
click at [1497, 192] on span "Ask Genie" at bounding box center [1497, 192] width 45 height 12
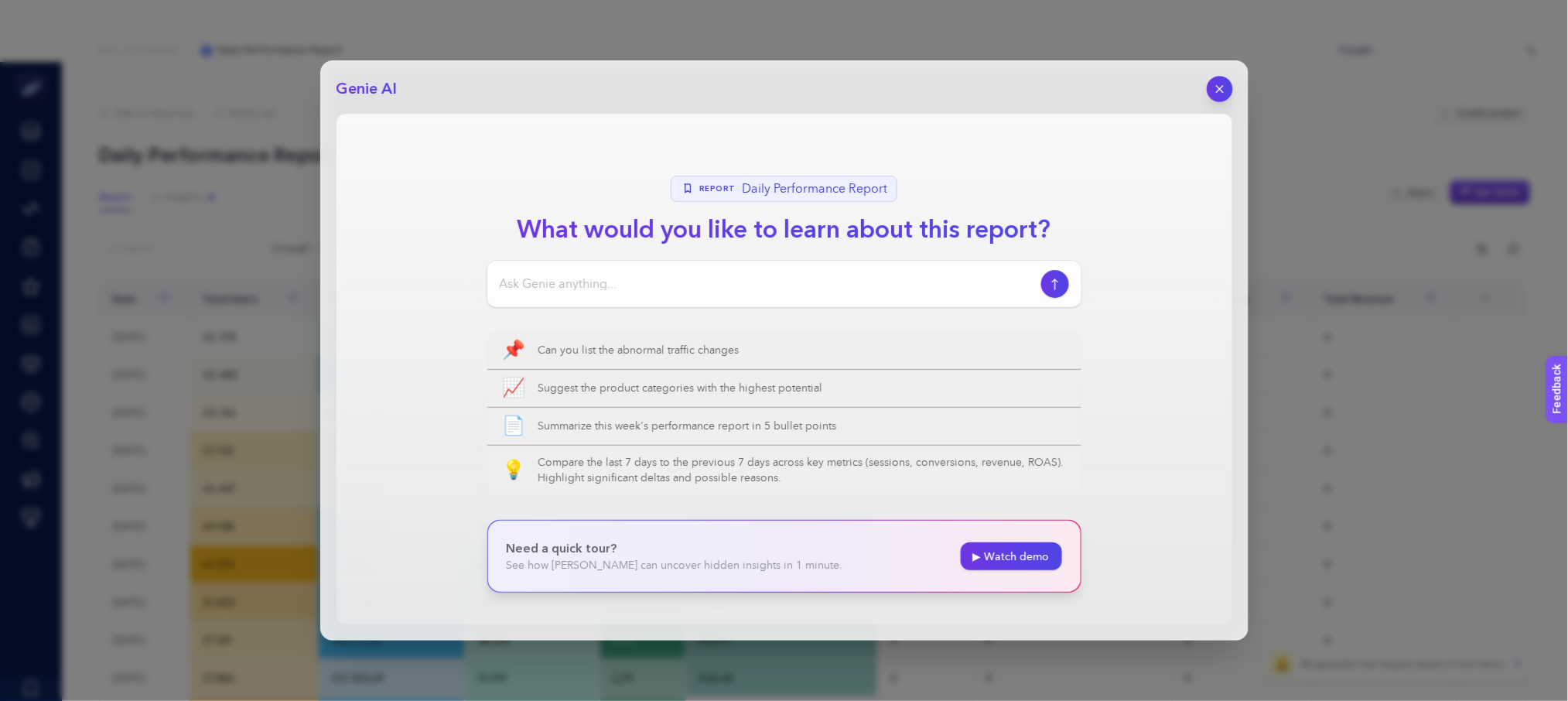
click at [1219, 82] on button "button" at bounding box center [1220, 89] width 26 height 26
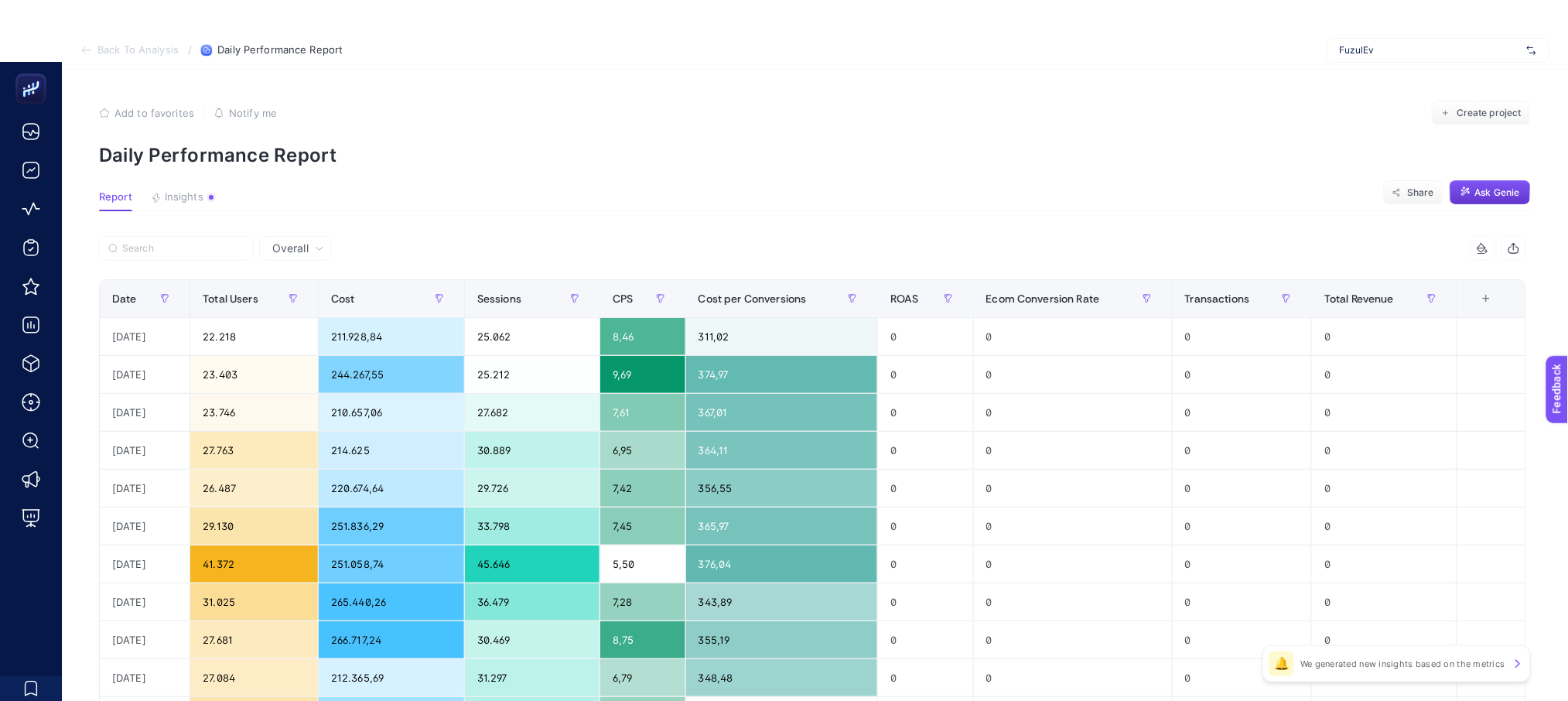
click at [1500, 297] on div "+" at bounding box center [1486, 298] width 29 height 12
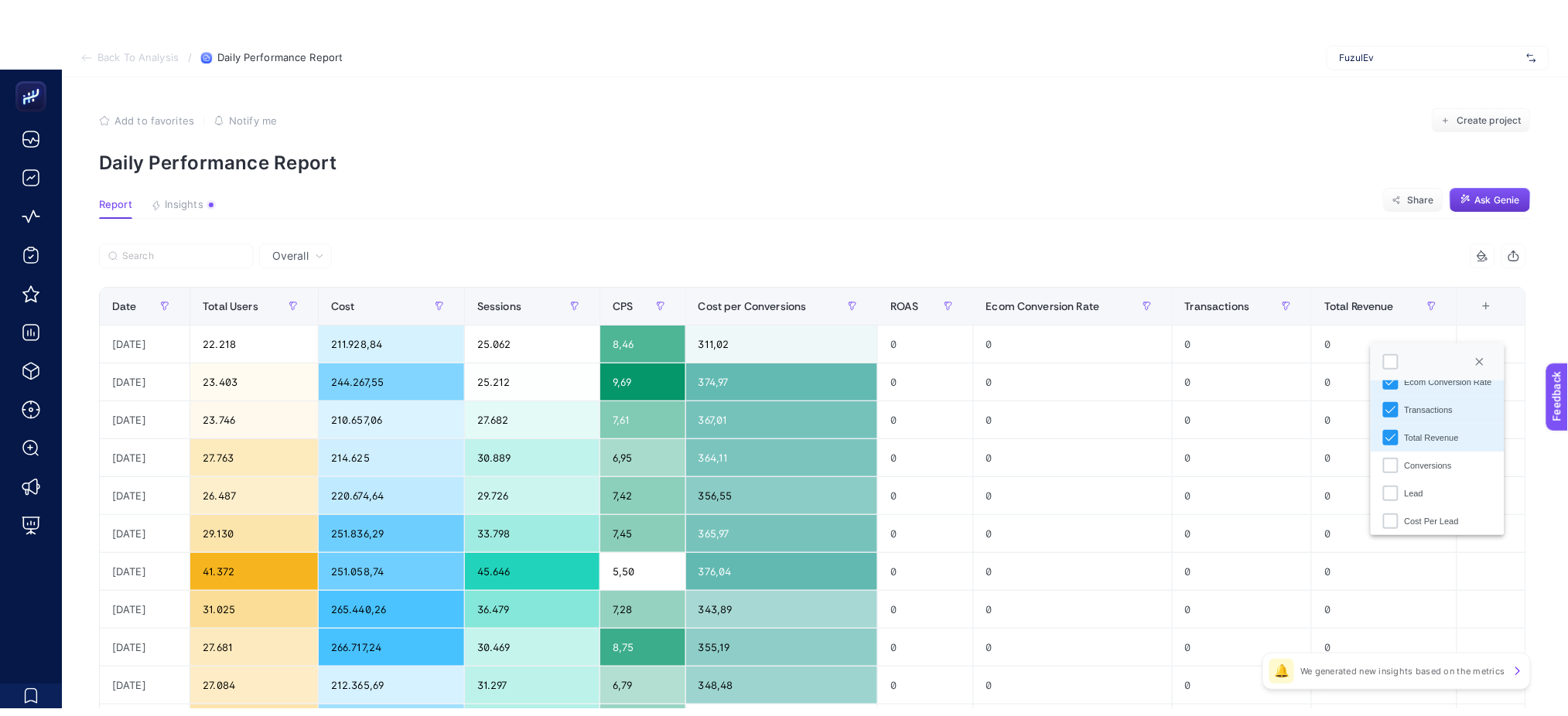
scroll to position [218, 0]
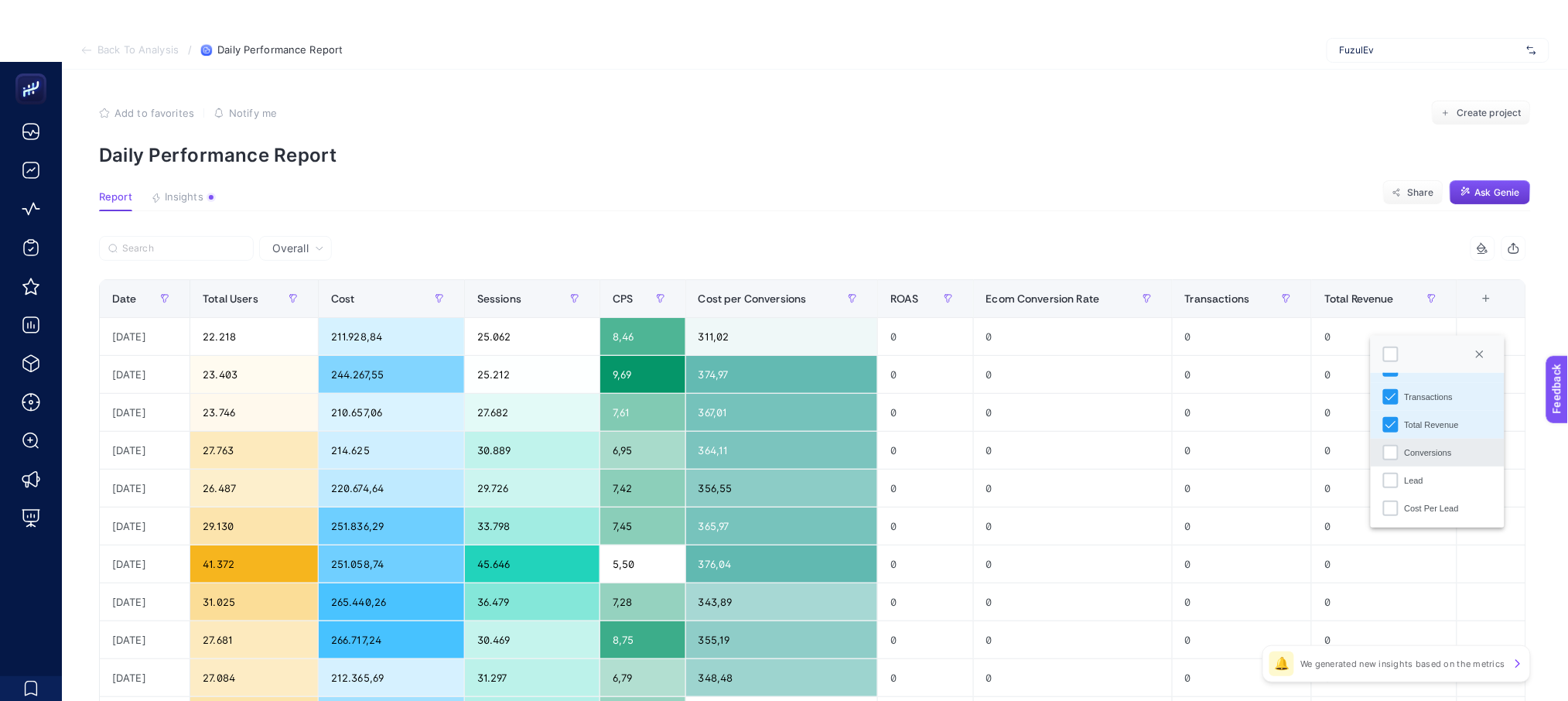
click at [1412, 447] on div "Conversions" at bounding box center [1428, 453] width 47 height 13
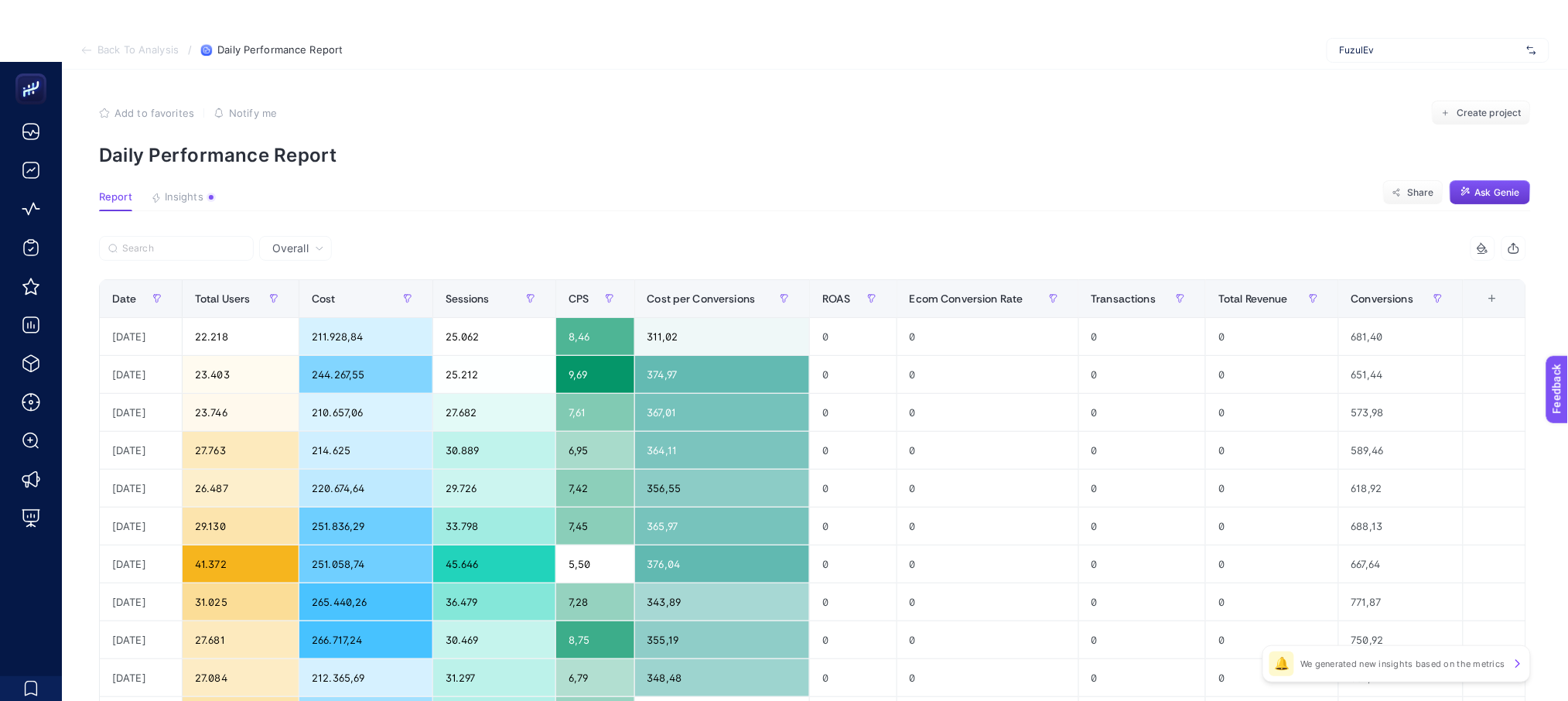
click at [1487, 197] on span "Ask Genie" at bounding box center [1497, 192] width 45 height 12
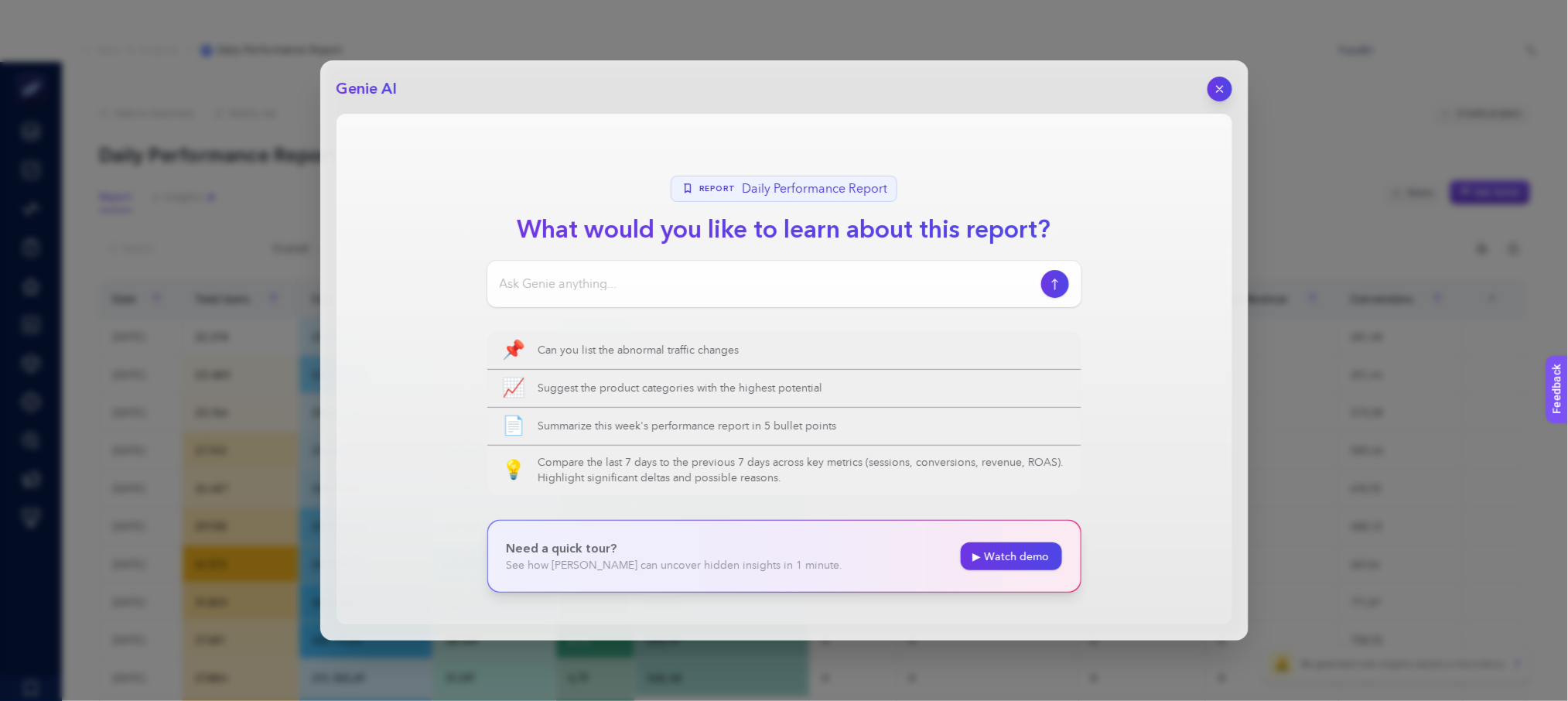
click at [597, 275] on input at bounding box center [767, 283] width 535 height 18
type input "son [DEMOGRAPHIC_DATA] günde conversion artışı olan kampanyalar hangisi?"
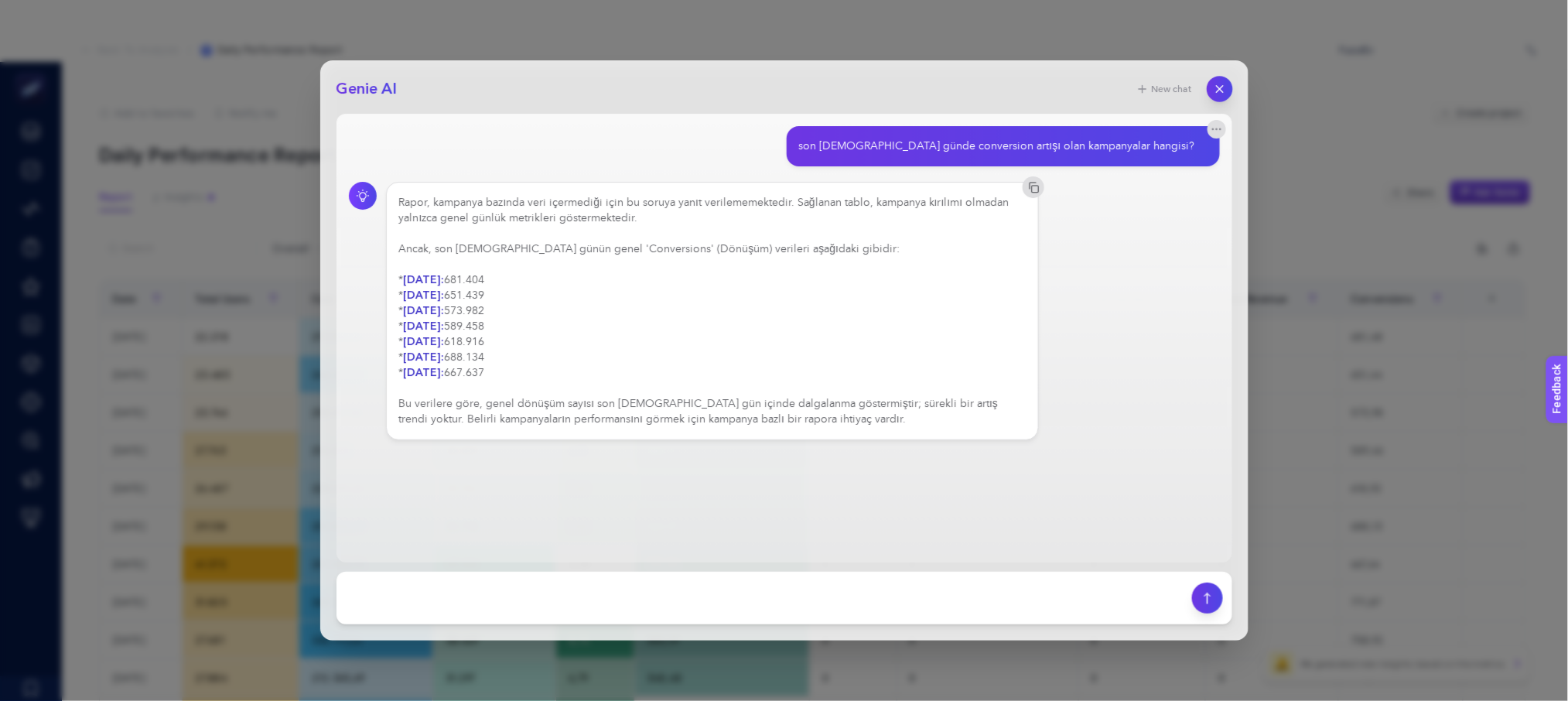
click at [1214, 82] on icon "button" at bounding box center [1219, 89] width 13 height 13
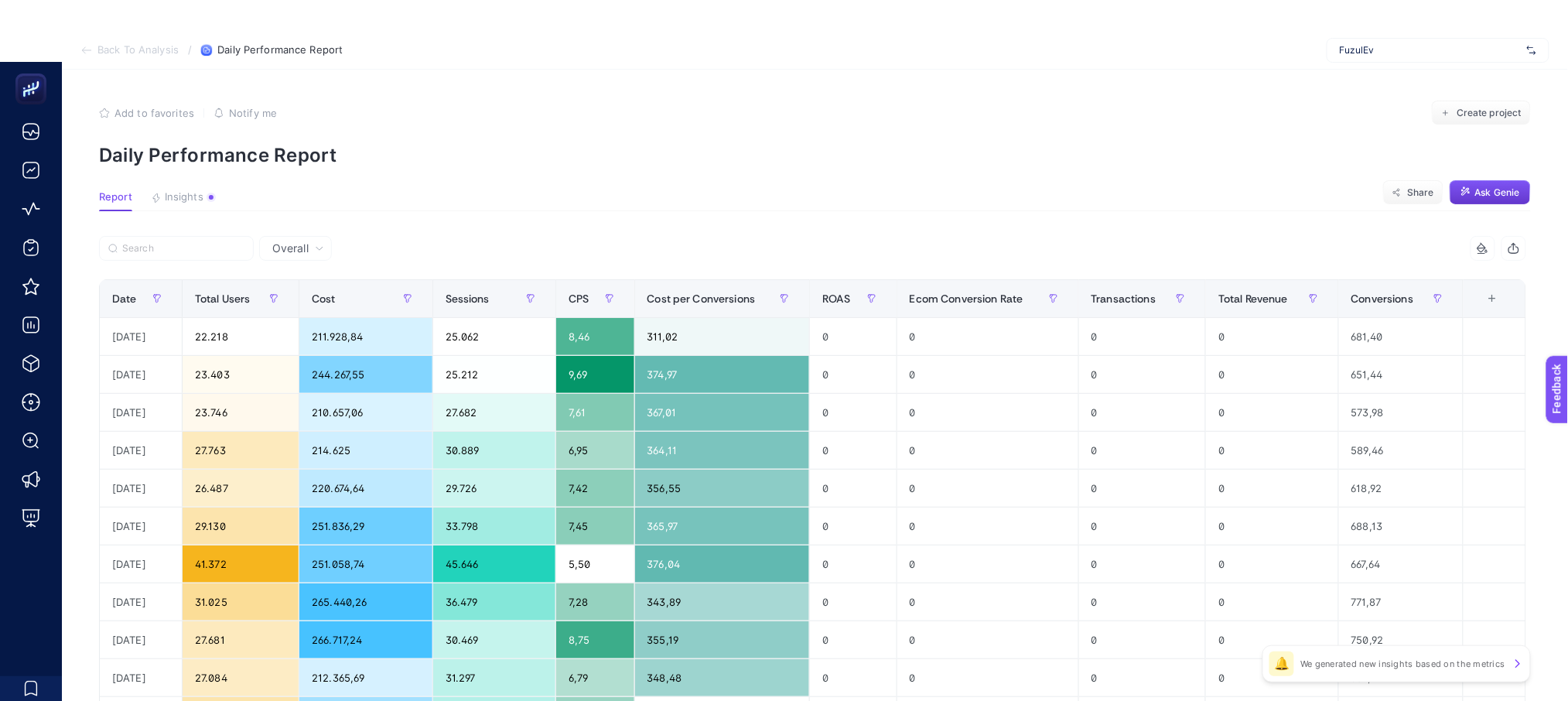
click at [83, 42] on section "Back To Analysis / Daily Performance Report FuzulEv" at bounding box center [815, 50] width 1506 height 39
click at [102, 45] on span "Back To Analysis" at bounding box center [138, 50] width 82 height 12
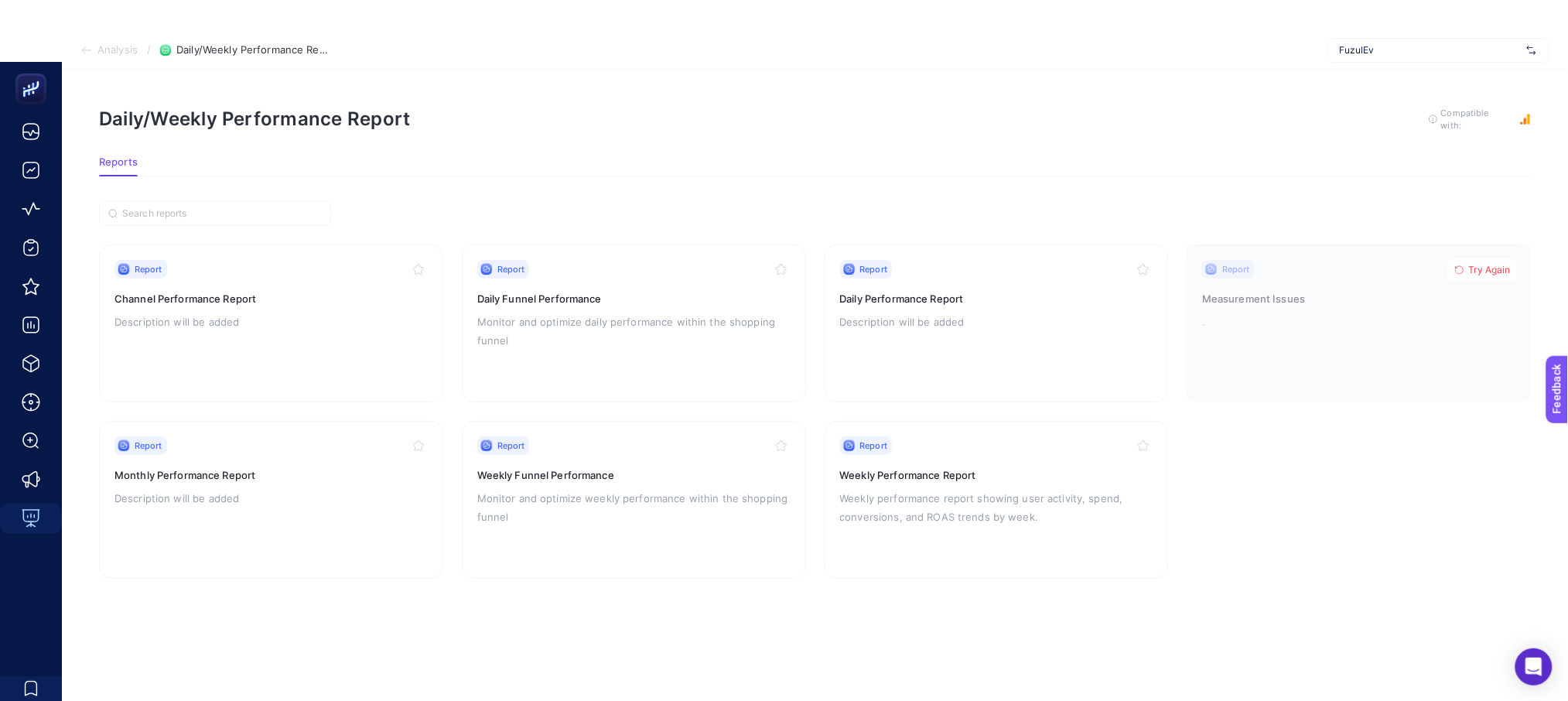
click at [119, 46] on span "Analysis" at bounding box center [118, 50] width 40 height 12
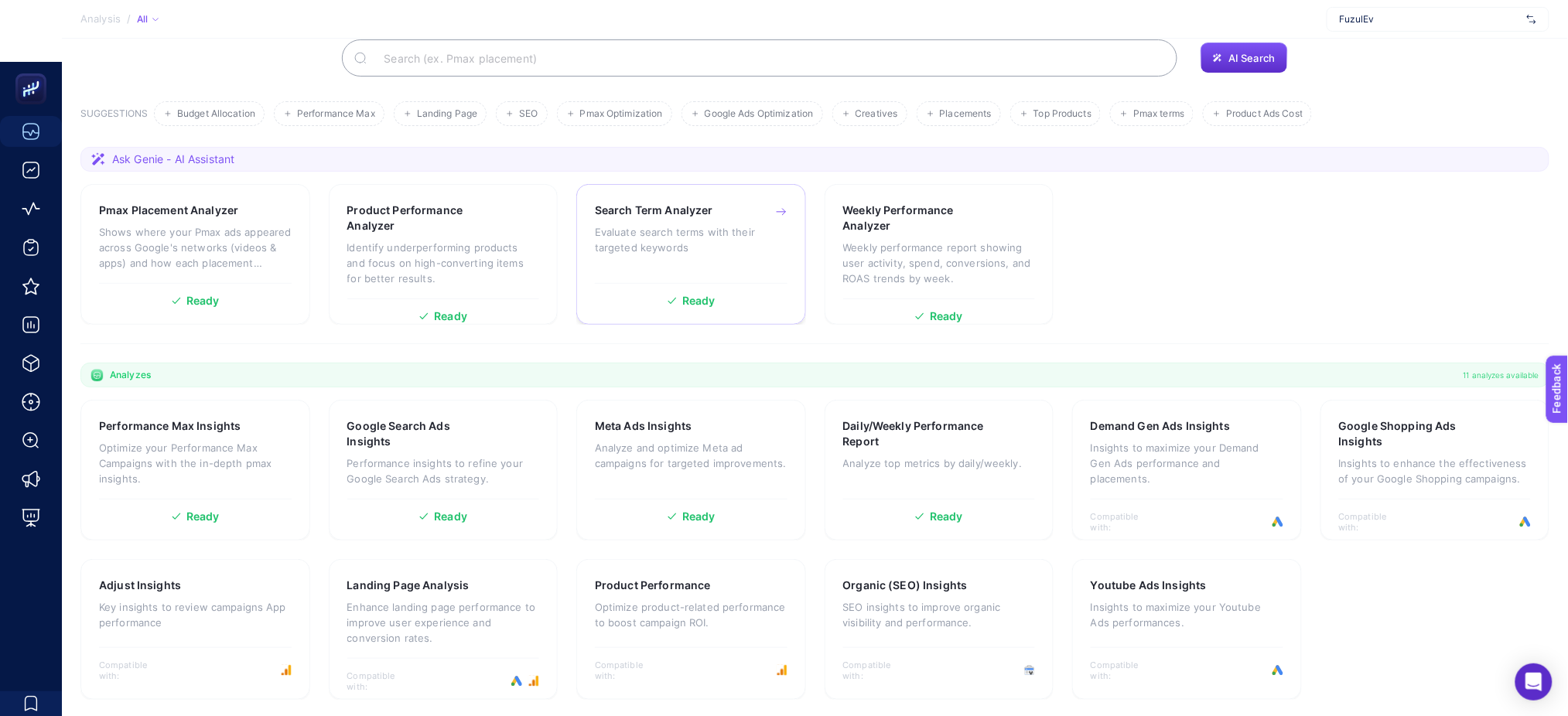
scroll to position [151, 0]
click at [459, 407] on div "Google Search Ads Insights Performance insights to refine your Google Search Ad…" at bounding box center [444, 469] width 230 height 140
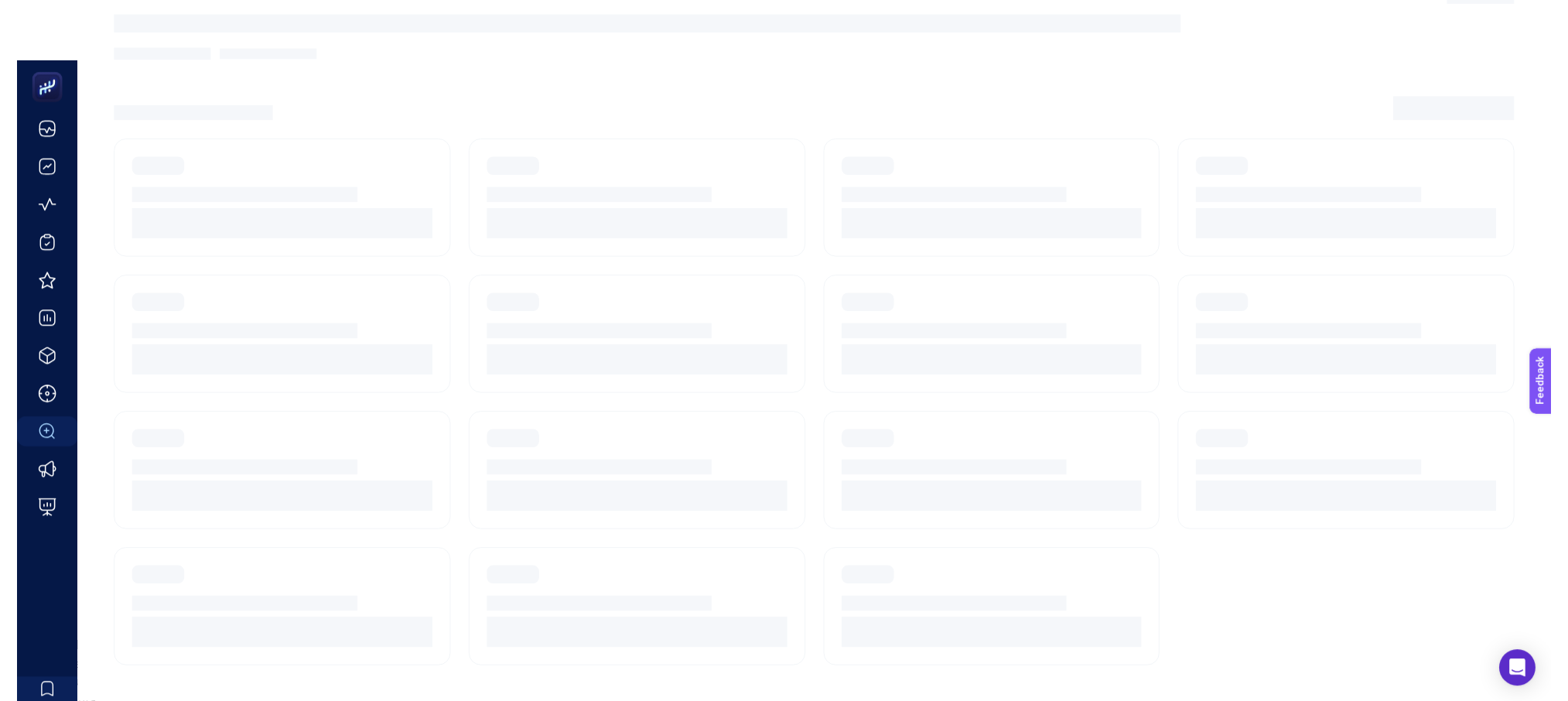
scroll to position [46, 0]
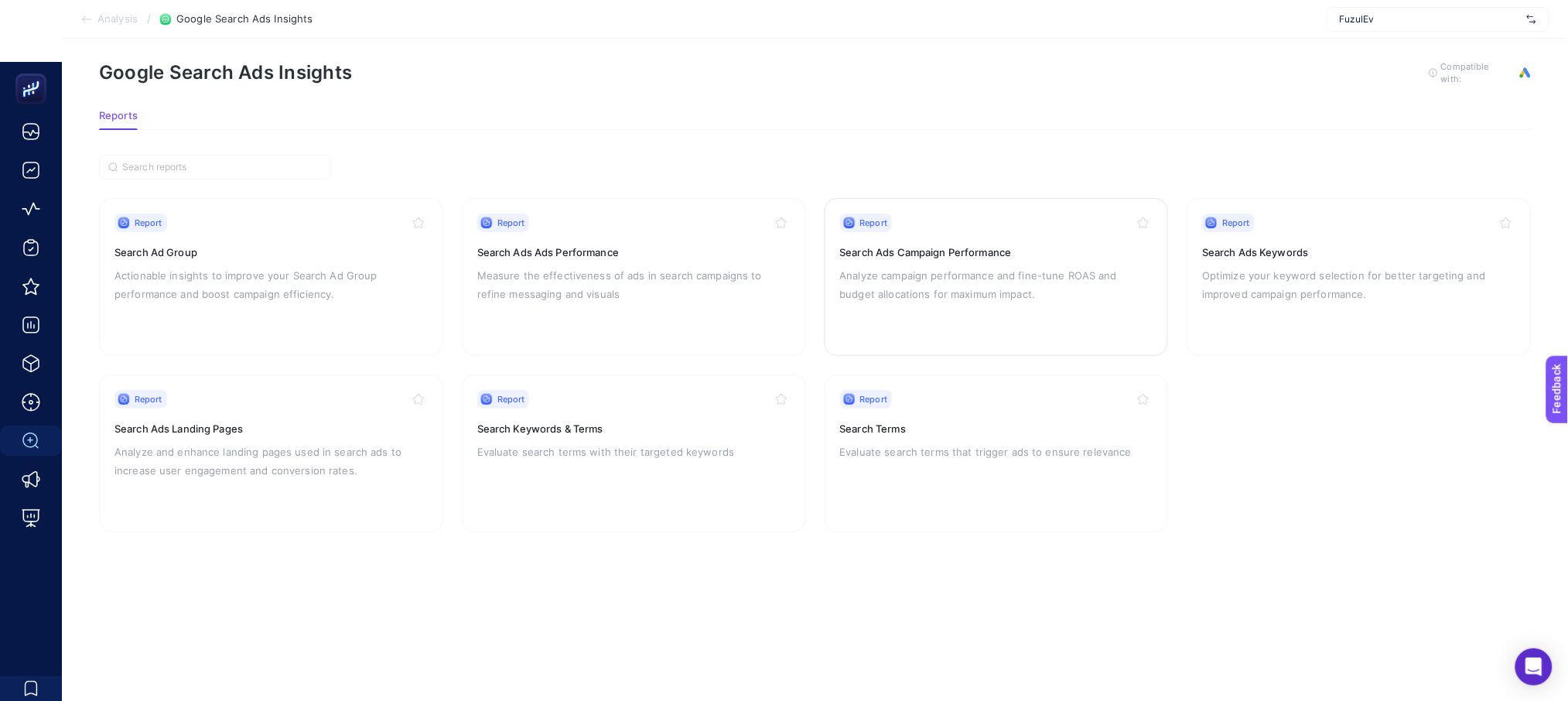
click at [911, 267] on p "Analyze campaign performance and fine-tune ROAS and budget allocations for maxi…" at bounding box center [996, 284] width 313 height 37
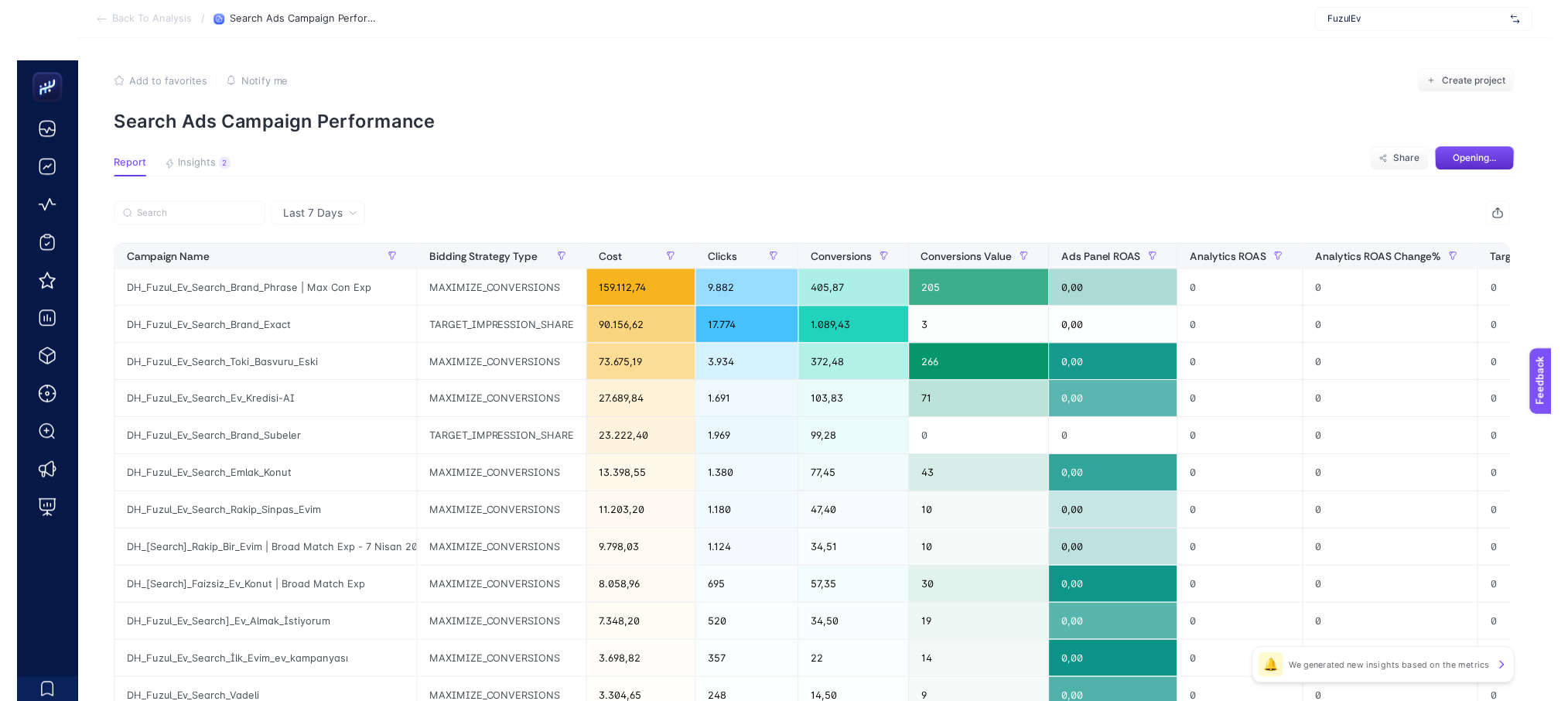
scroll to position [46, 0]
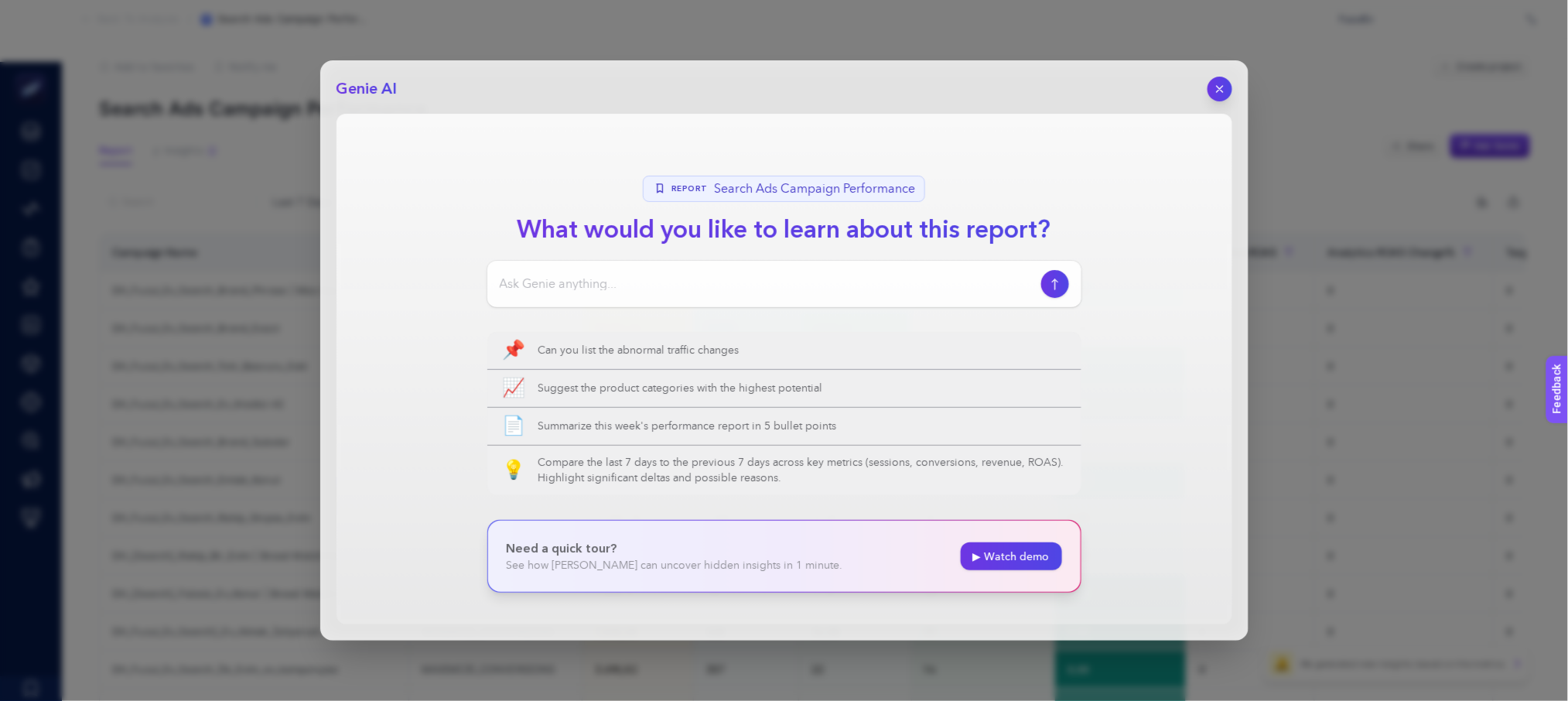
click at [682, 283] on input at bounding box center [767, 283] width 535 height 18
paste input "s"
type input "son [DEMOGRAPHIC_DATA] günde conversion sayısında artış olan kampanyalar hangisi"
click at [1049, 294] on button "button" at bounding box center [1055, 283] width 29 height 29
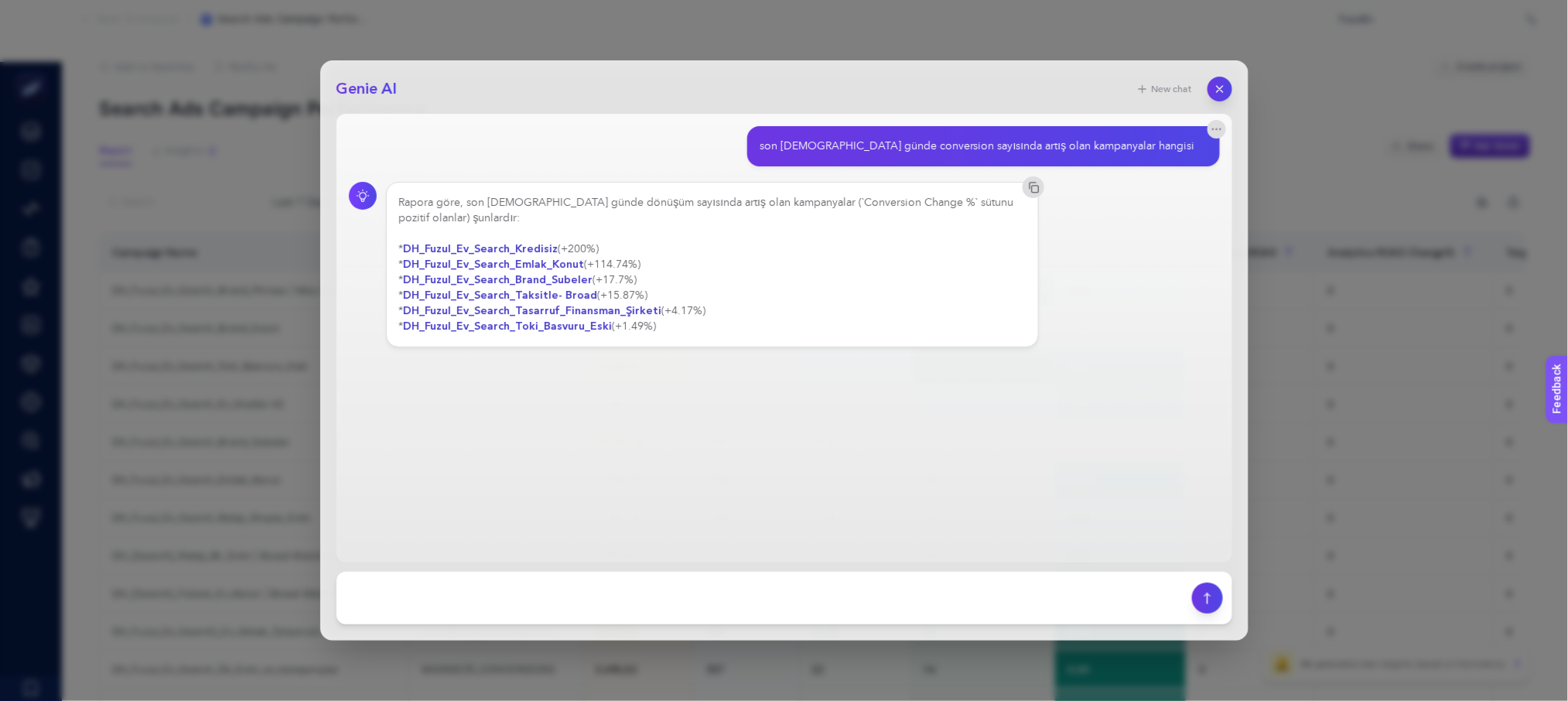
click at [508, 222] on div "Rapora göre, son [DEMOGRAPHIC_DATA] günde dönüşüm sayısında artış olan kampanya…" at bounding box center [712, 264] width 627 height 139
click at [510, 241] on strong "DH_Fuzul_Ev_Search_Kredisiz" at bounding box center [481, 248] width 154 height 15
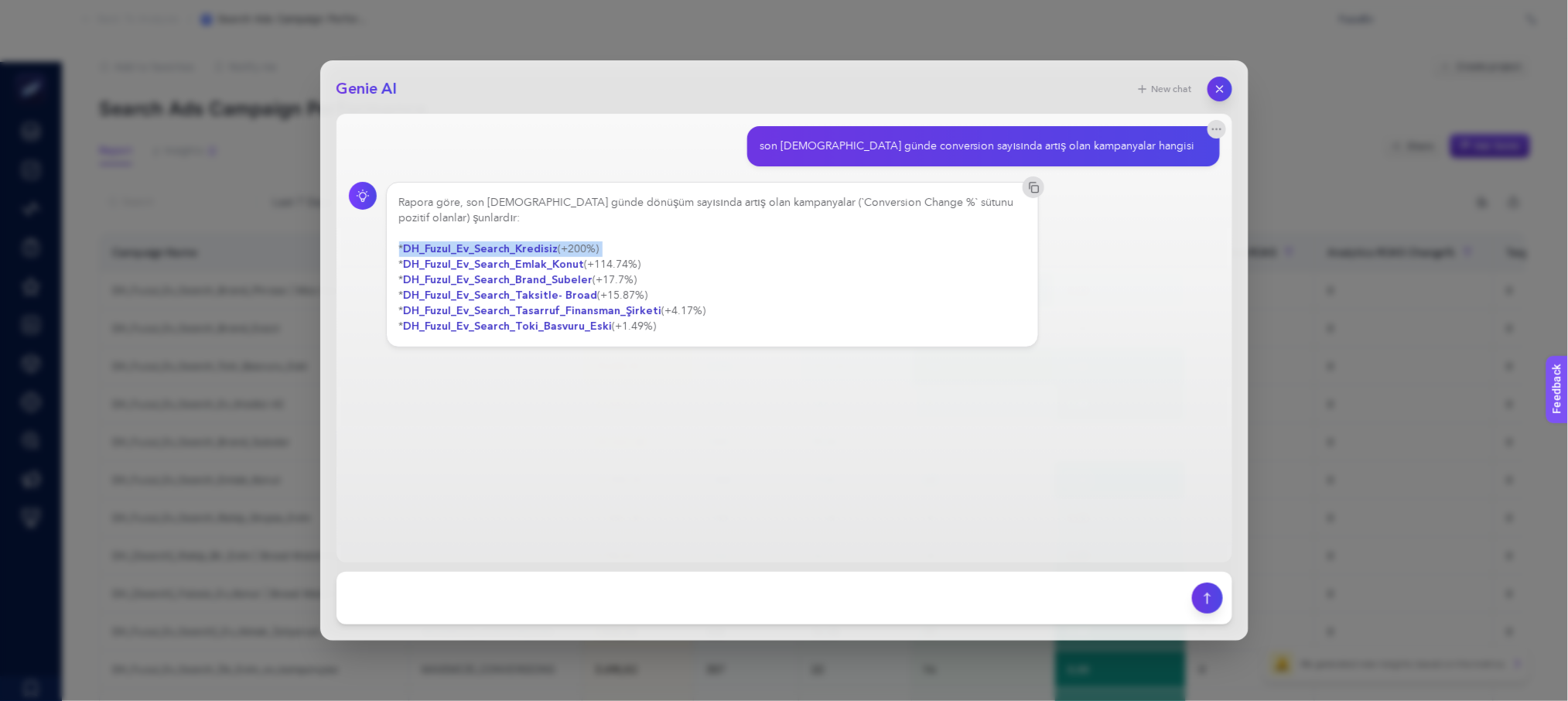
click at [510, 241] on strong "DH_Fuzul_Ev_Search_Kredisiz" at bounding box center [481, 248] width 154 height 15
click at [538, 257] on strong "DH_Fuzul_Ev_Search_Emlak_Konut" at bounding box center [494, 264] width 181 height 15
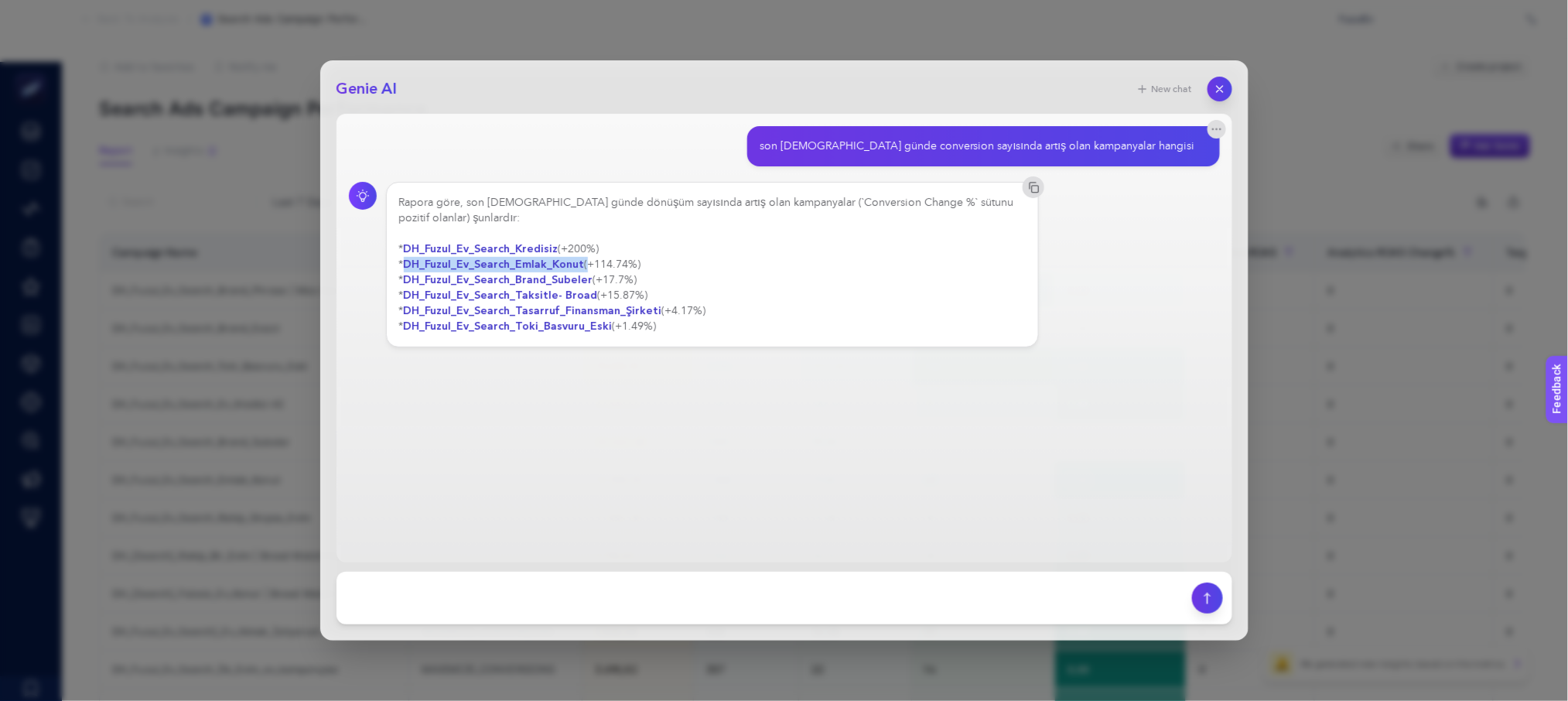
click at [538, 257] on strong "DH_Fuzul_Ev_Search_Emlak_Konut" at bounding box center [494, 264] width 181 height 15
copy div "DH_Fuzul_Ev_Search_Emlak_Konut"
click at [522, 272] on strong "DH_Fuzul_Ev_Search_Brand_Subeler" at bounding box center [498, 279] width 190 height 15
copy div "DH_Fuzul_Ev_Search_Brand_Subeler"
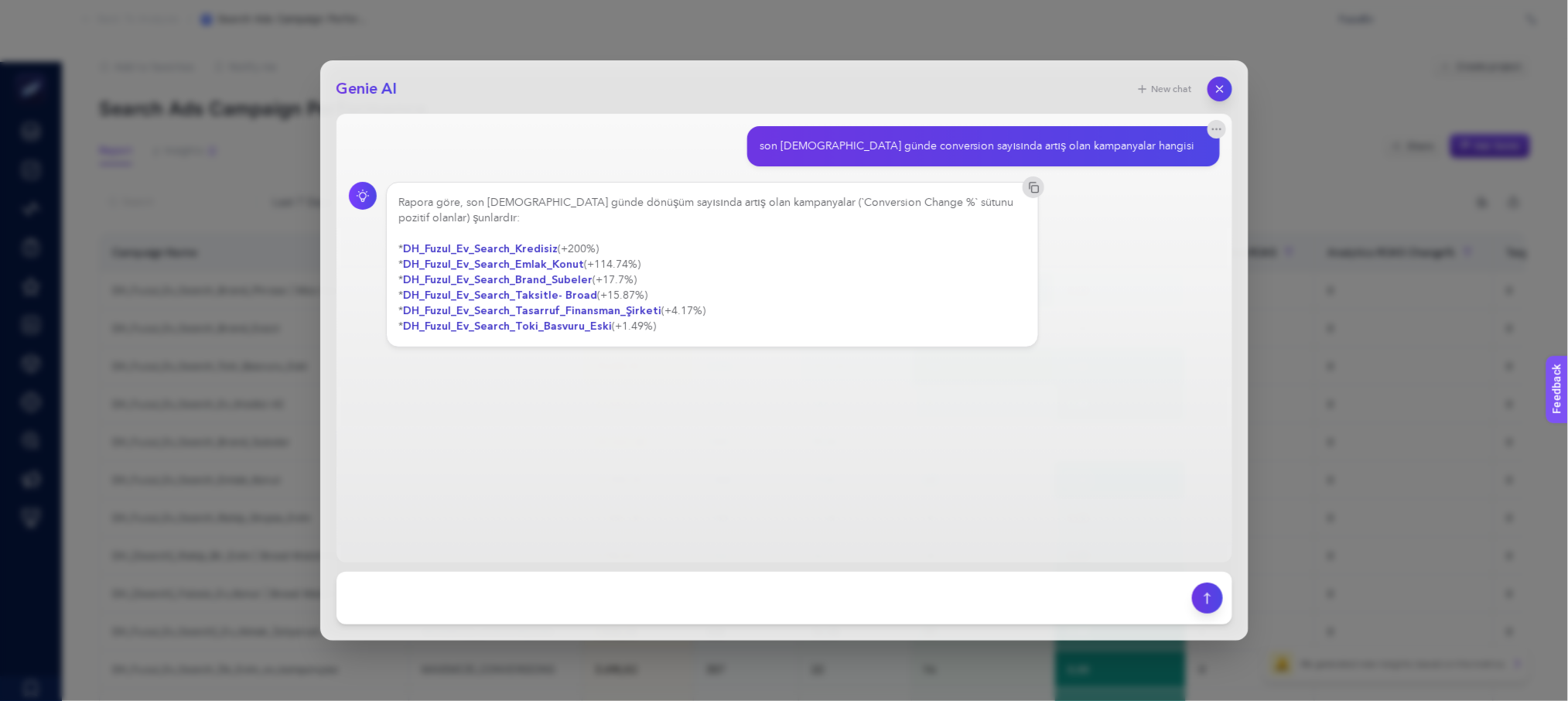
click at [517, 288] on strong "DH_Fuzul_Ev_Search_Taksitle- Broad" at bounding box center [500, 295] width 194 height 15
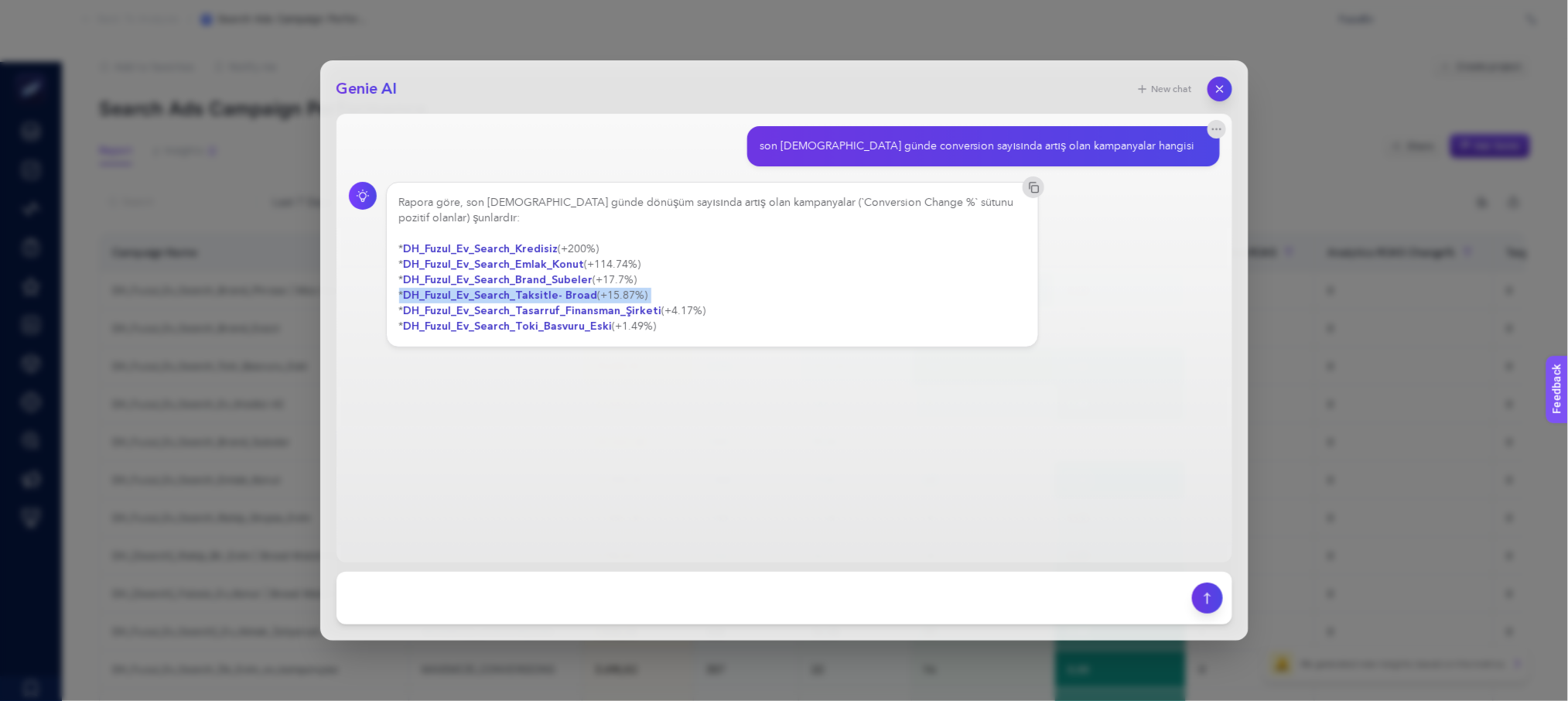
click at [517, 288] on strong "DH_Fuzul_Ev_Search_Taksitle- Broad" at bounding box center [500, 295] width 194 height 15
drag, startPoint x: 405, startPoint y: 279, endPoint x: 591, endPoint y: 283, distance: 186.0
click at [591, 283] on div "Rapora göre, son [DEMOGRAPHIC_DATA] günde dönüşüm sayısında artış olan kampanya…" at bounding box center [712, 264] width 627 height 139
copy div "DH_Fuzul_Ev_Search_Taksitle- Broad"
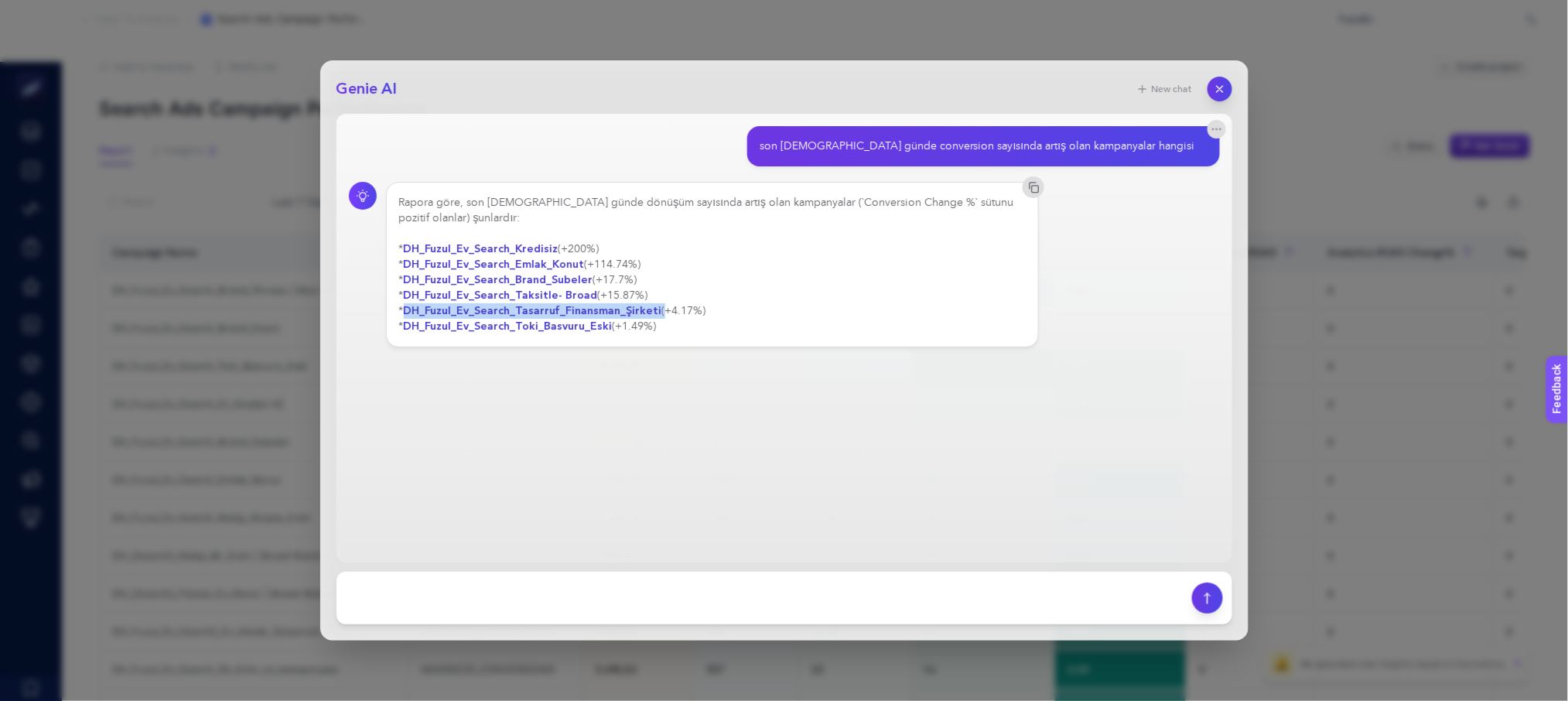
drag, startPoint x: 409, startPoint y: 297, endPoint x: 654, endPoint y: 297, distance: 245.0
click at [654, 297] on div "Rapora göre, son [DEMOGRAPHIC_DATA] günde dönüşüm sayısında artış olan kampanya…" at bounding box center [712, 264] width 627 height 139
copy div "DH_Fuzul_Ev_Search_Tasarruf_Finansman_Şirketi"
drag, startPoint x: 607, startPoint y: 312, endPoint x: 407, endPoint y: 318, distance: 200.1
click at [407, 318] on strong "DH_Fuzul_Ev_Search_Toki_Basvuru_Eski" at bounding box center [508, 325] width 209 height 15
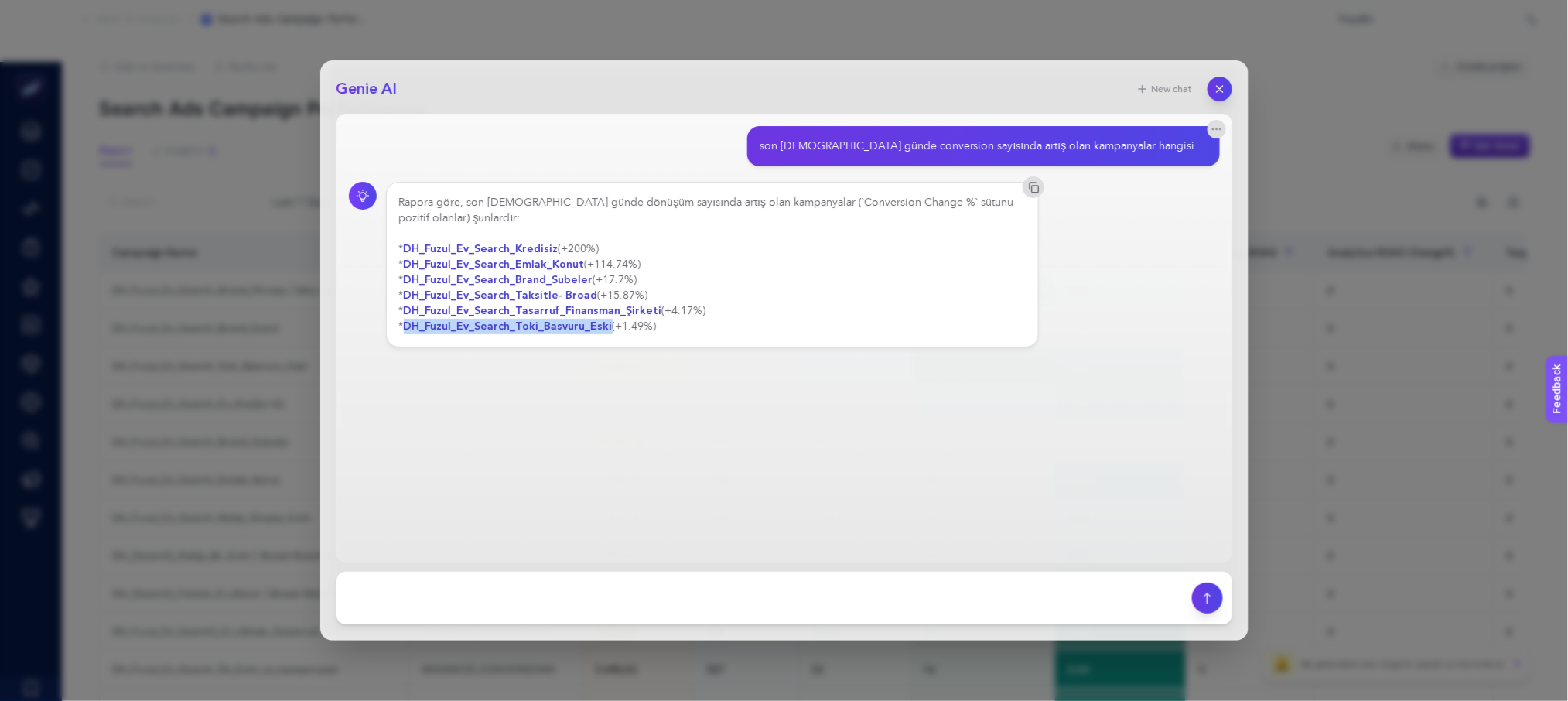
copy strong "DH_Fuzul_Ev_Search_Toki_Basvuru_Eski"
